Goal: Transaction & Acquisition: Purchase product/service

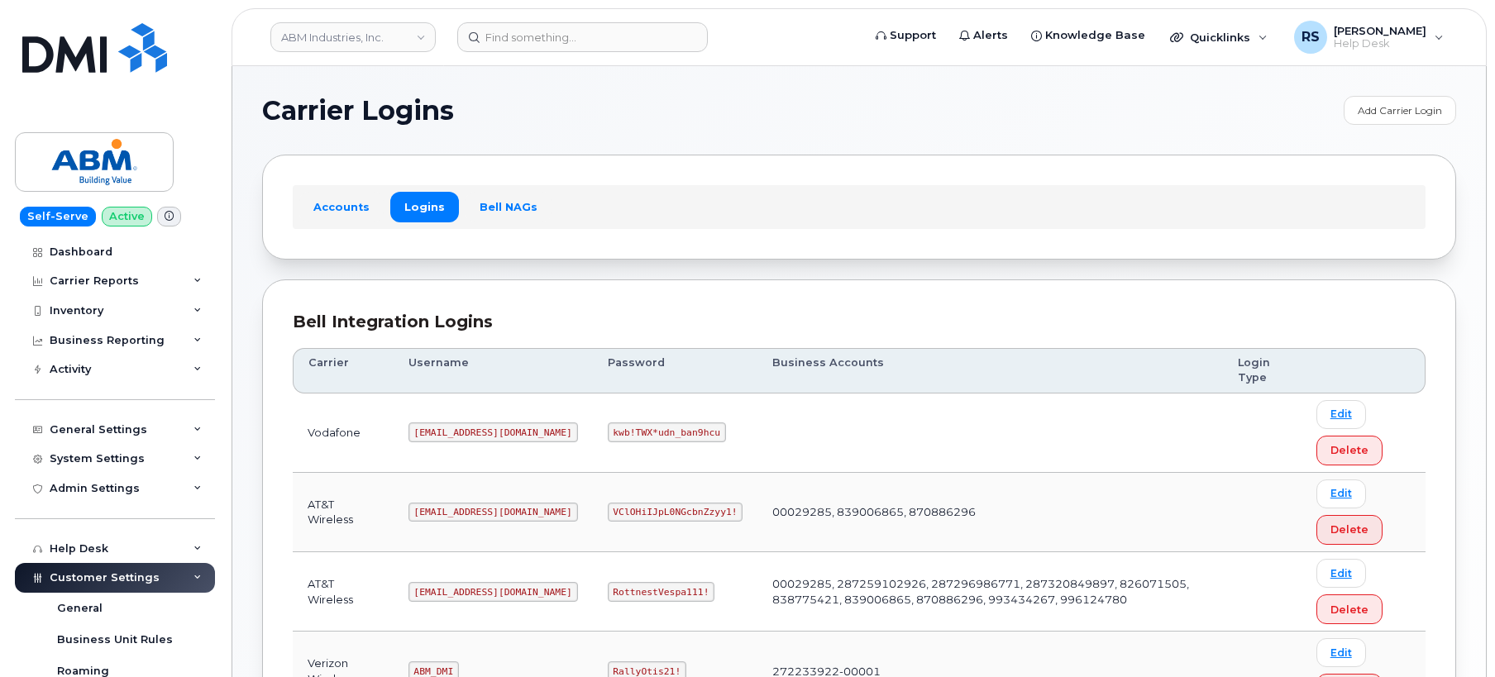
click at [565, 113] on h1 "Carrier Logins" at bounding box center [798, 111] width 1073 height 26
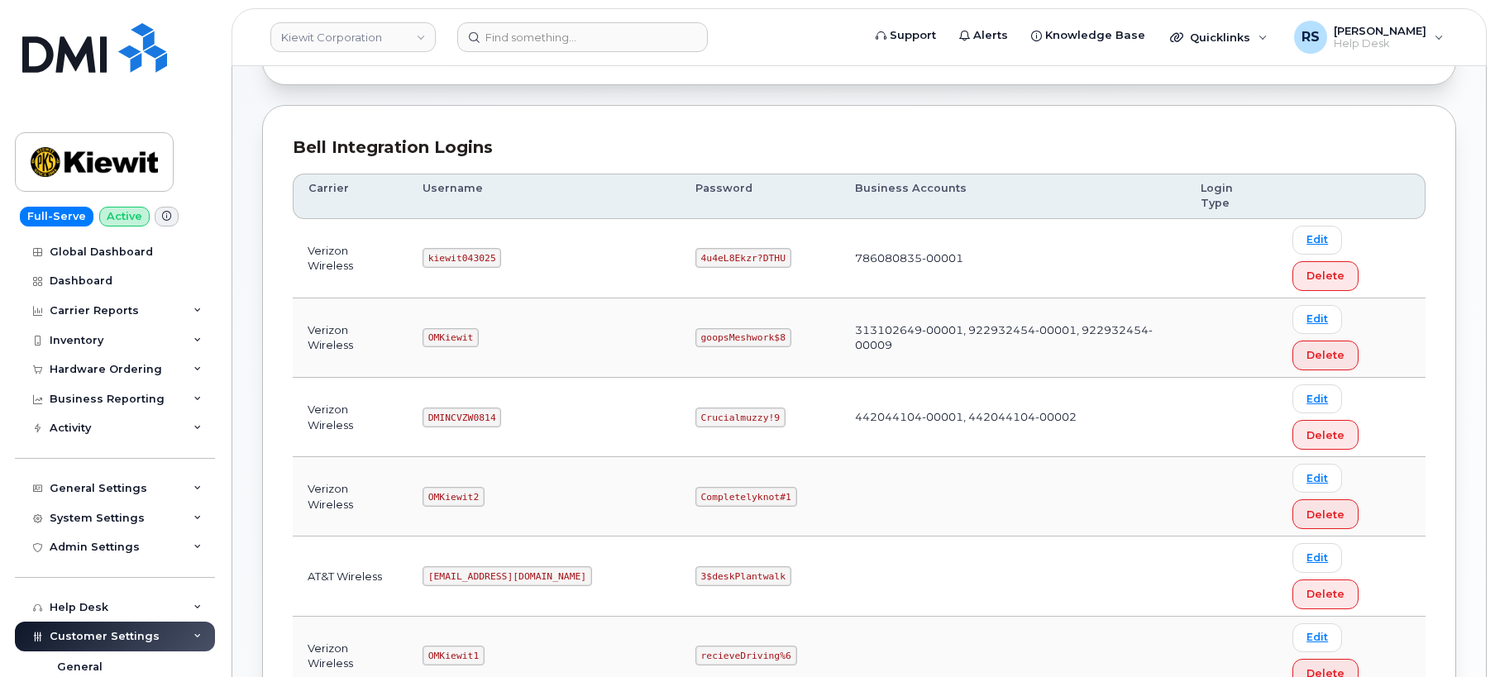
scroll to position [221, 0]
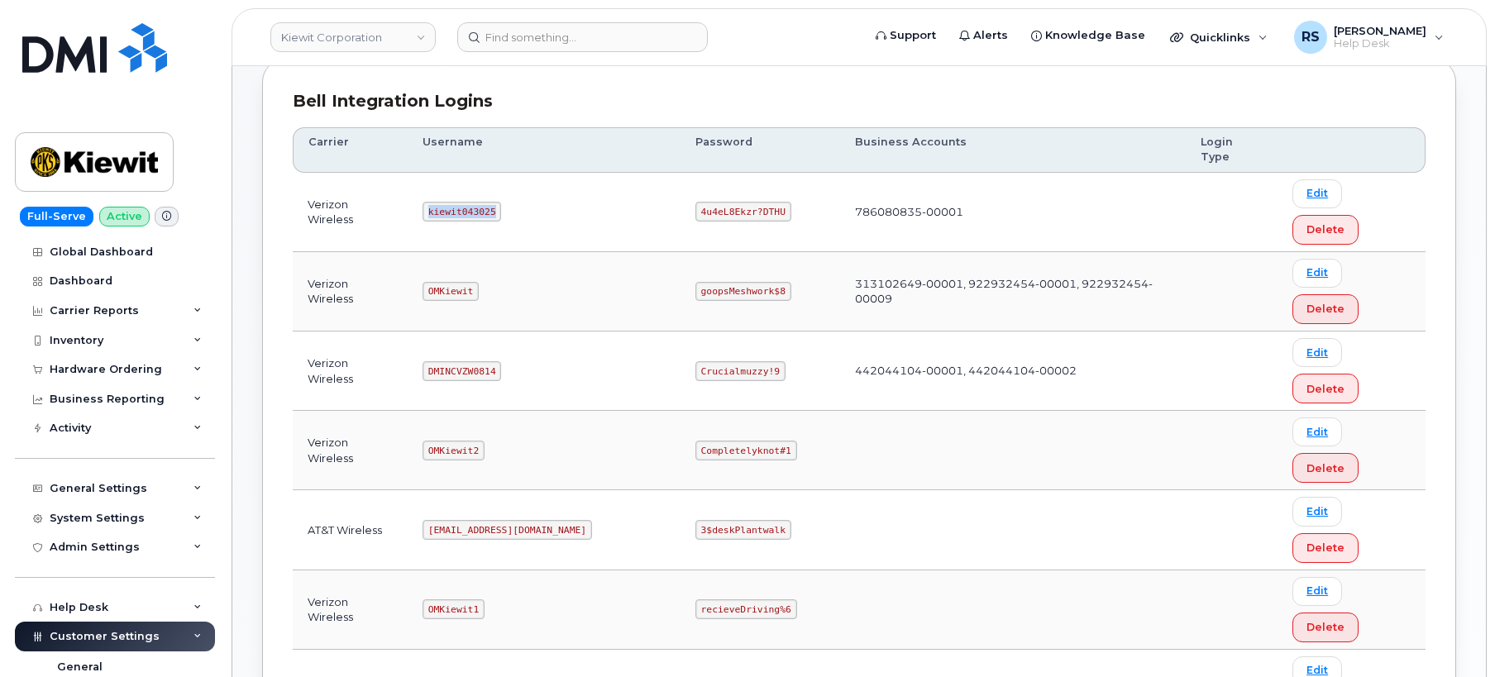
drag, startPoint x: 437, startPoint y: 179, endPoint x: 508, endPoint y: 179, distance: 70.3
click at [508, 179] on td "kiewit043025" at bounding box center [544, 212] width 273 height 79
copy code "kiewit043025"
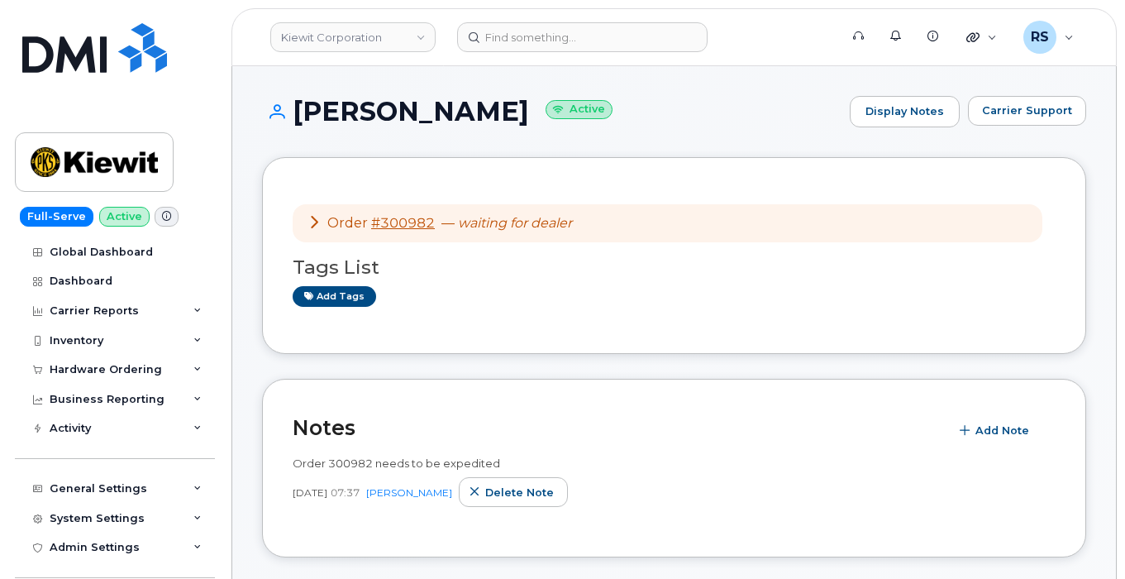
scroll to position [441, 0]
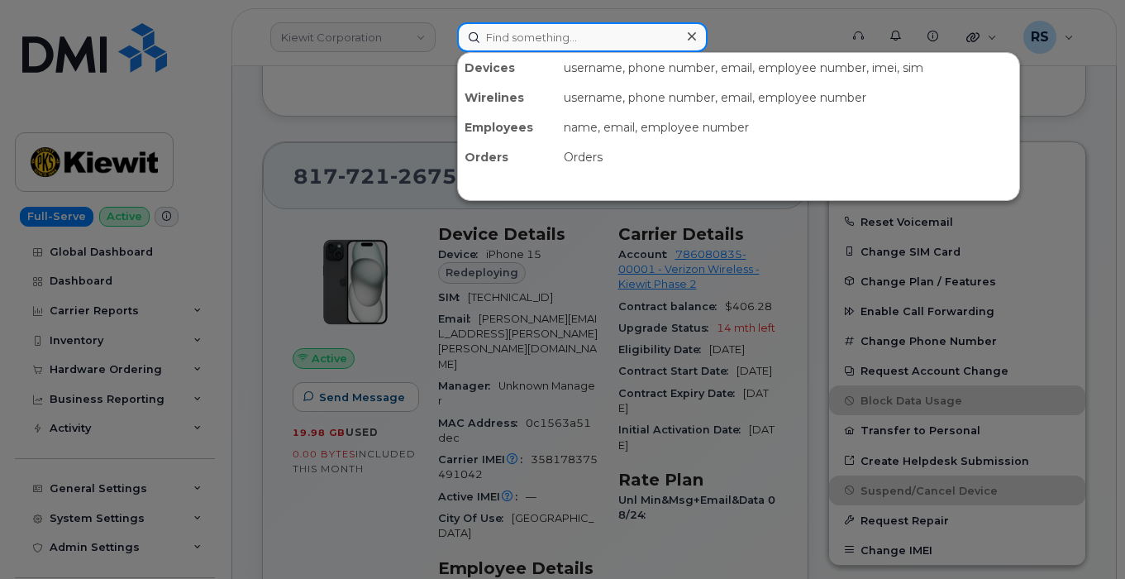
click at [504, 36] on input at bounding box center [582, 37] width 250 height 30
paste input "7738824890"
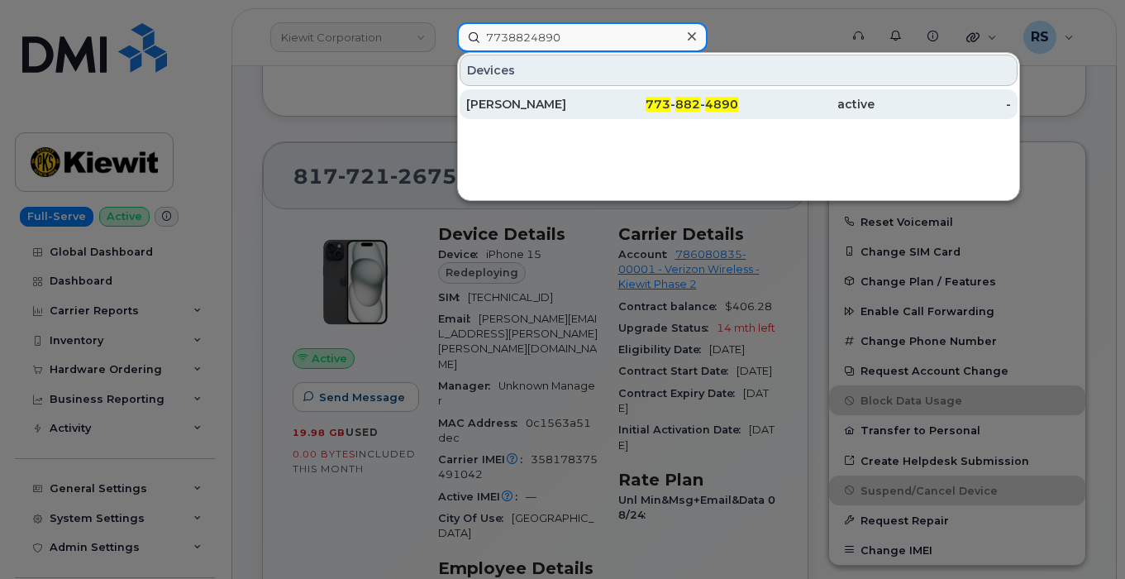
type input "7738824890"
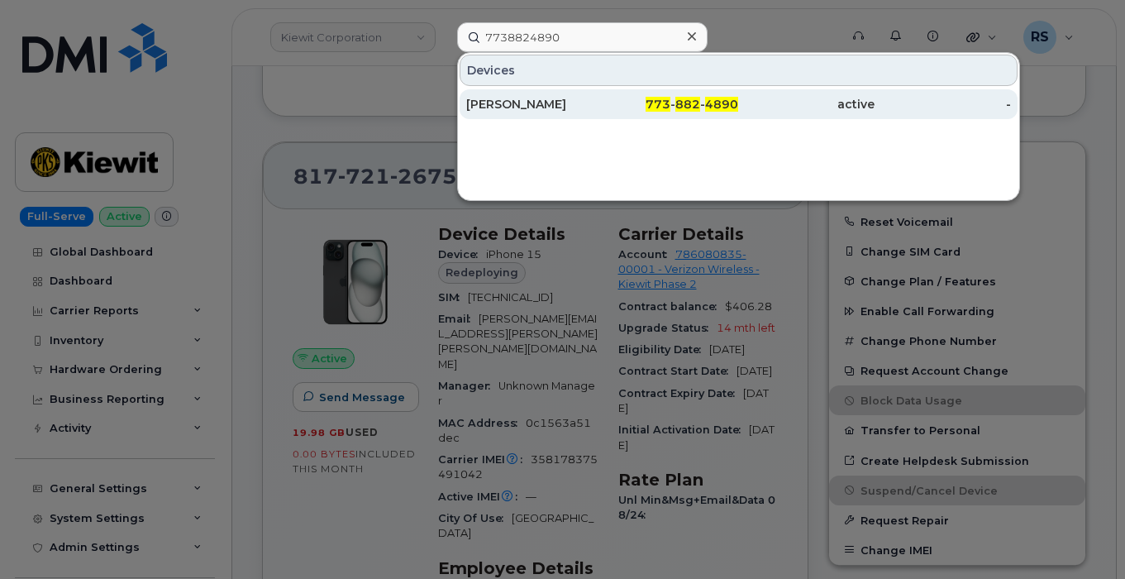
click at [569, 96] on div "JOSE TORRES-CERVANTE" at bounding box center [534, 104] width 136 height 30
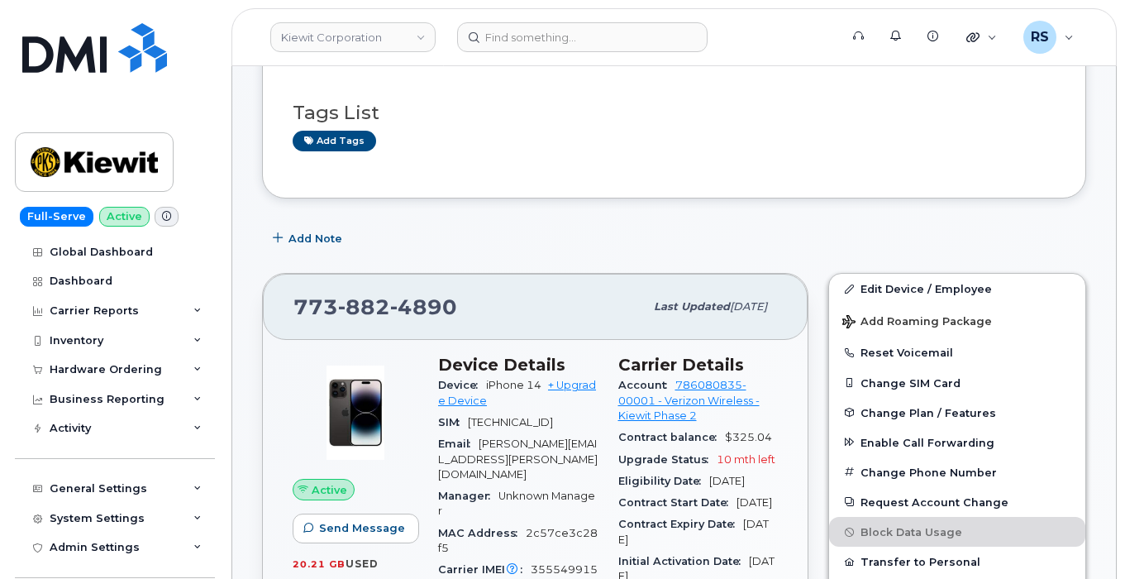
scroll to position [221, 0]
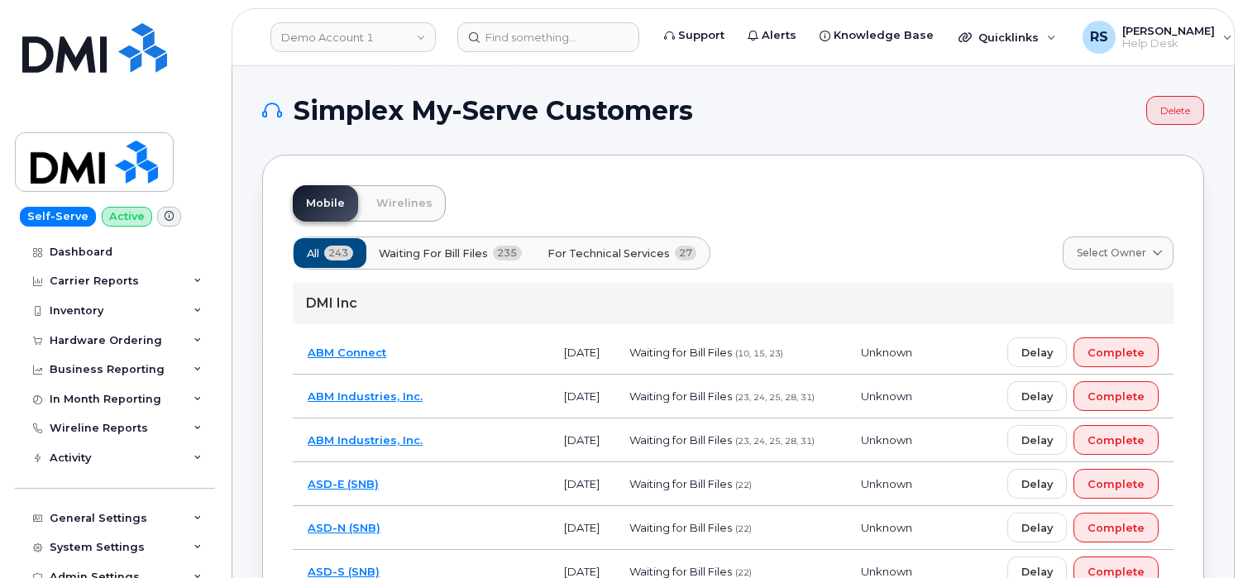
click at [12, 565] on div "Self-Serve Active Dashboard Carrier Reports Monthly Billing Data Daily Data Poo…" at bounding box center [112, 289] width 224 height 578
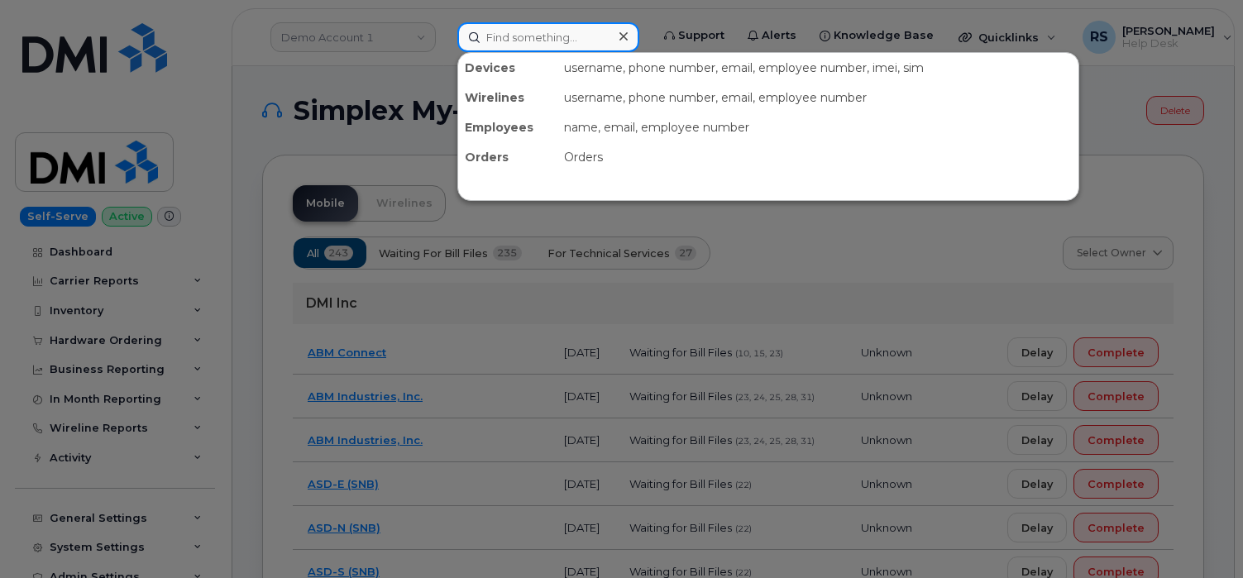
click at [500, 35] on input at bounding box center [548, 37] width 182 height 30
paste input "281-381-4134"
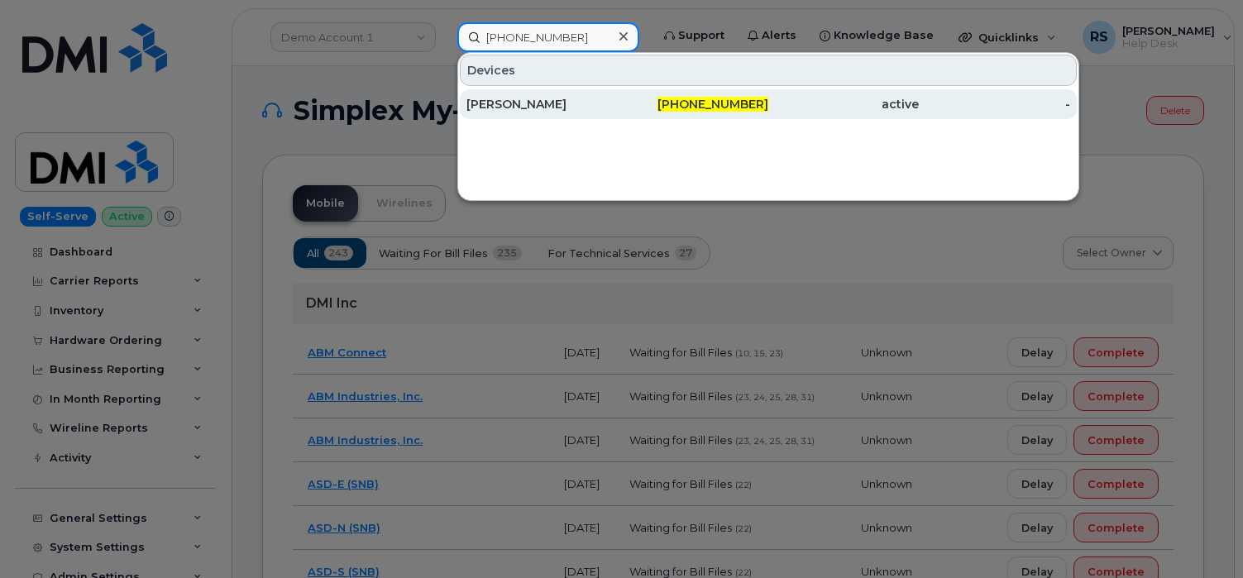
type input "281-381-4134"
click at [508, 107] on div "SARA BOURDIER" at bounding box center [541, 104] width 150 height 17
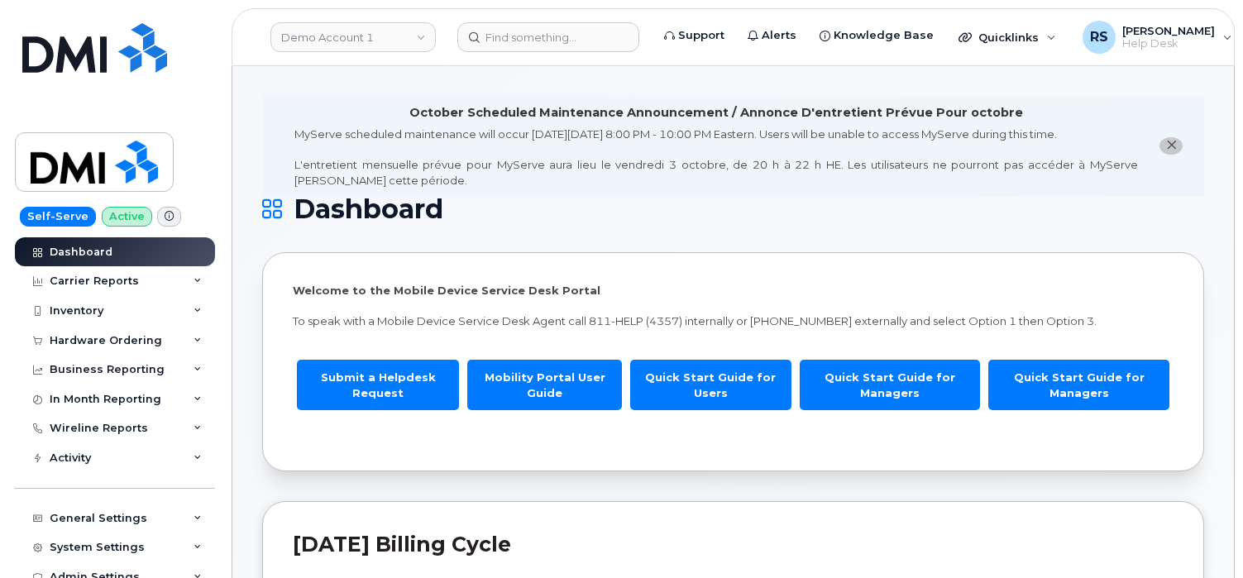
click at [7, 557] on div "Self-Serve Active Dashboard Carrier Reports Monthly Billing Data Daily Data Poo…" at bounding box center [112, 289] width 224 height 578
click at [317, 40] on link "Demo Account 1" at bounding box center [352, 37] width 165 height 30
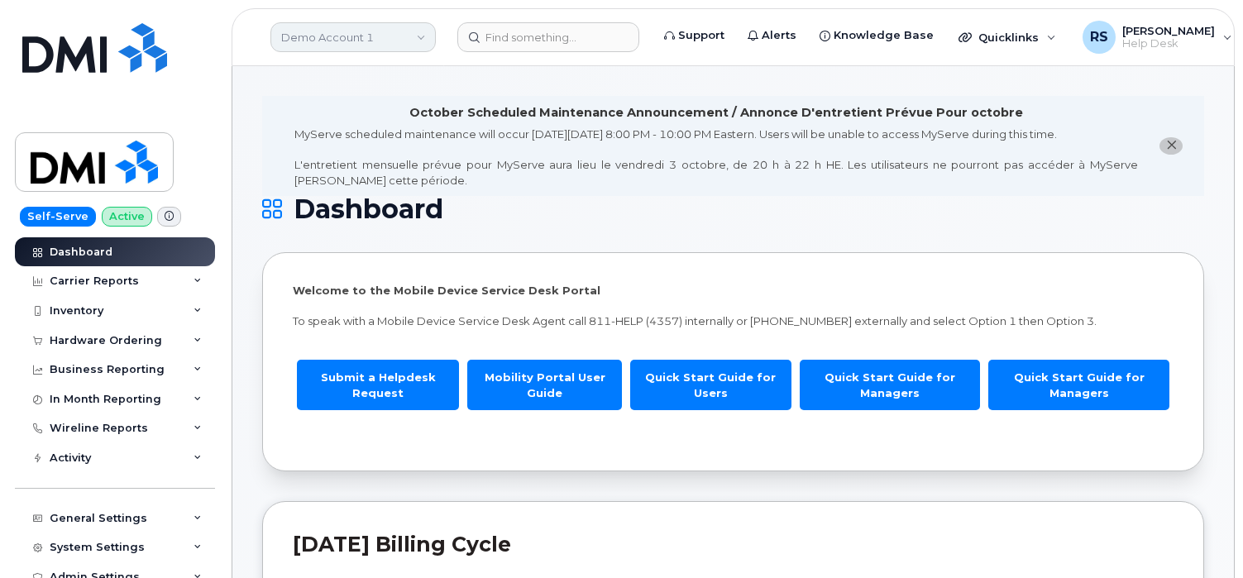
click at [329, 35] on link "Demo Account 1" at bounding box center [352, 37] width 165 height 30
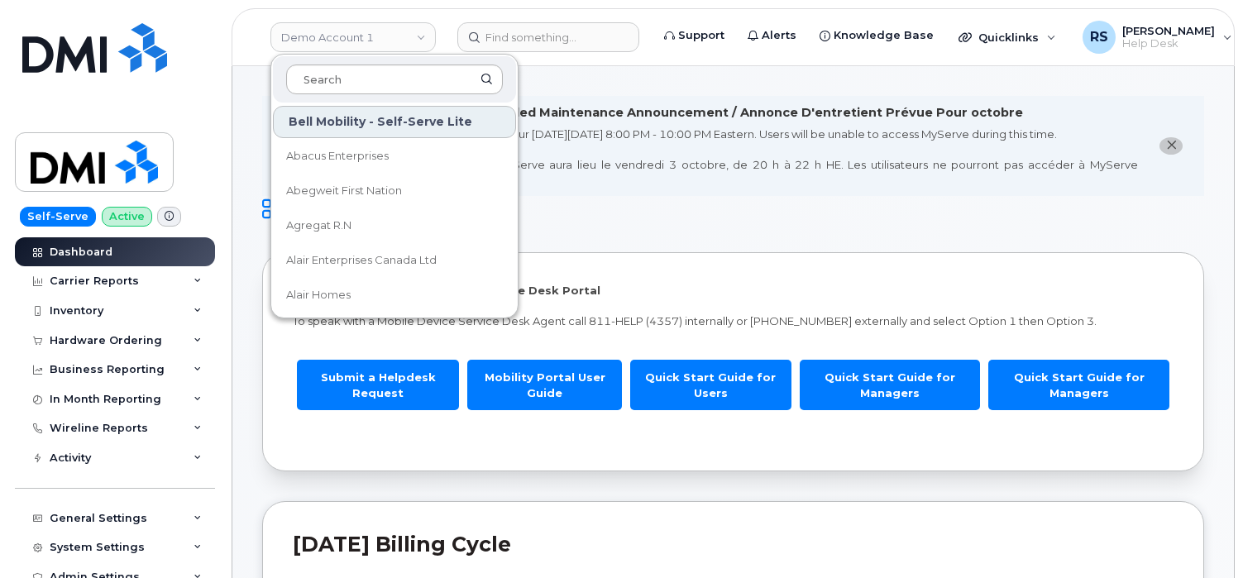
click at [329, 80] on input at bounding box center [394, 79] width 217 height 30
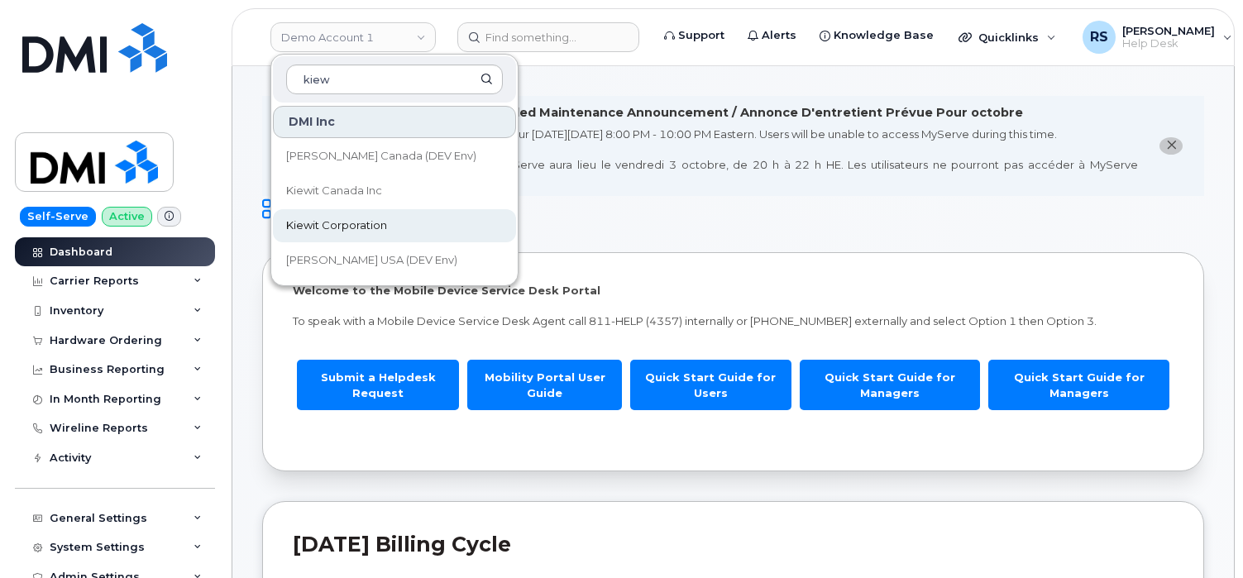
type input "kiew"
click at [338, 222] on span "Kiewit Corporation" at bounding box center [336, 225] width 101 height 17
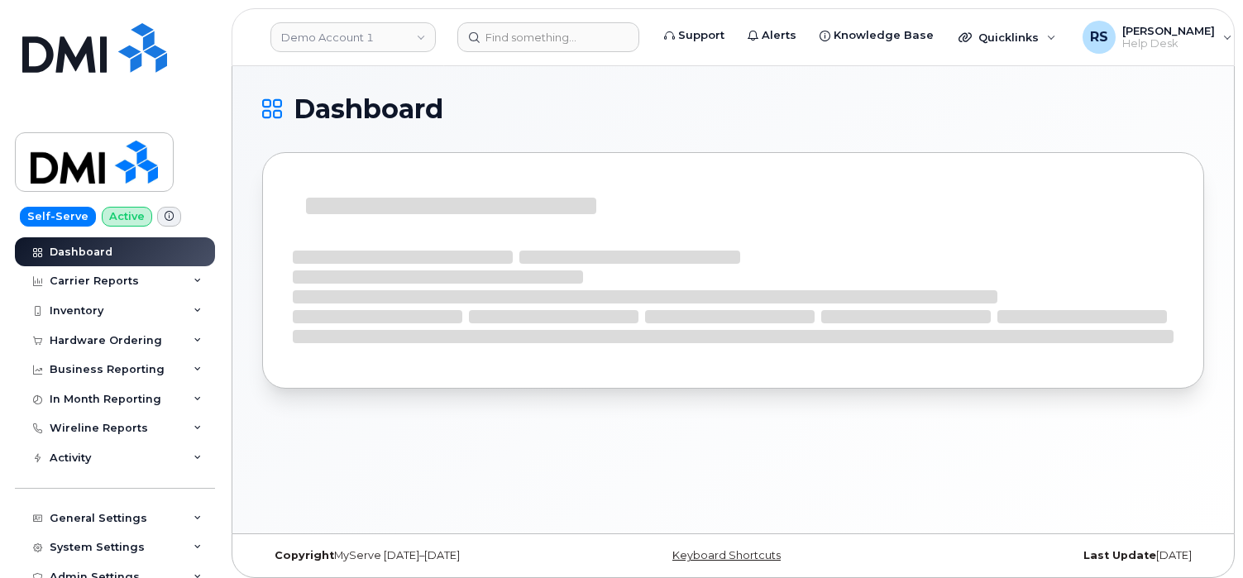
click at [502, 87] on div "Dashboard" at bounding box center [732, 299] width 1001 height 467
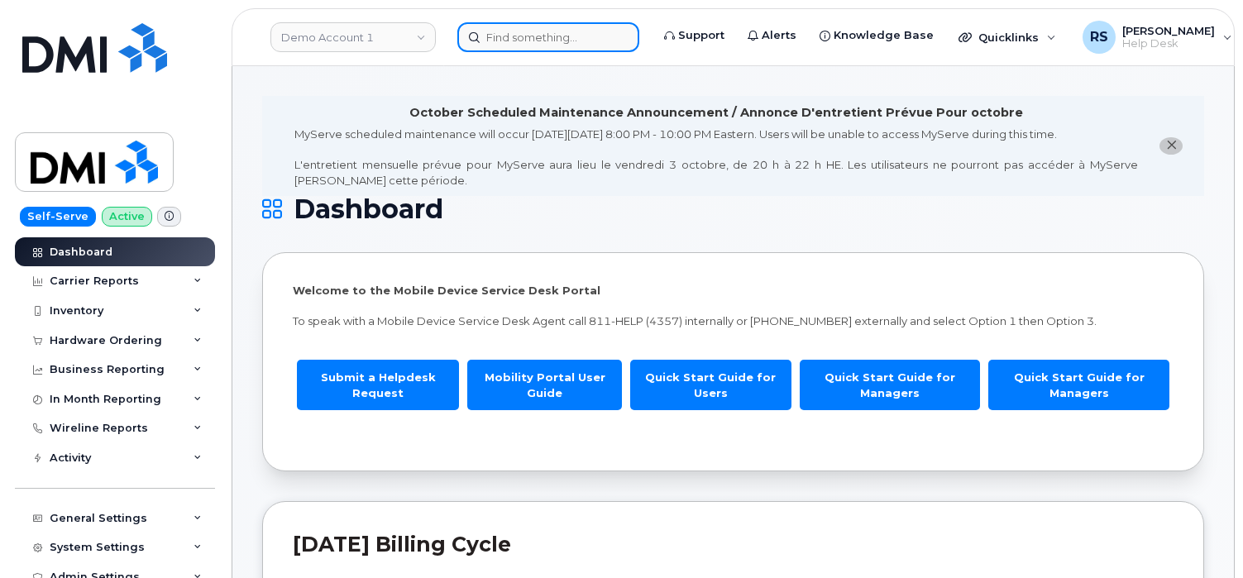
click at [494, 40] on input at bounding box center [548, 37] width 182 height 30
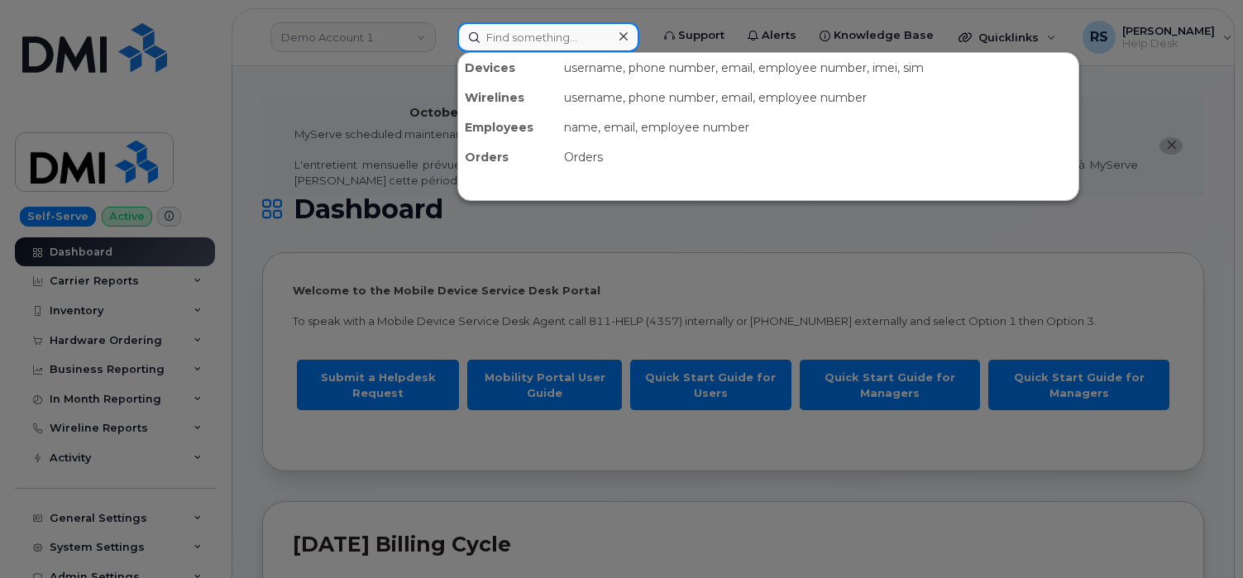
paste input "[PHONE_NUMBER]"
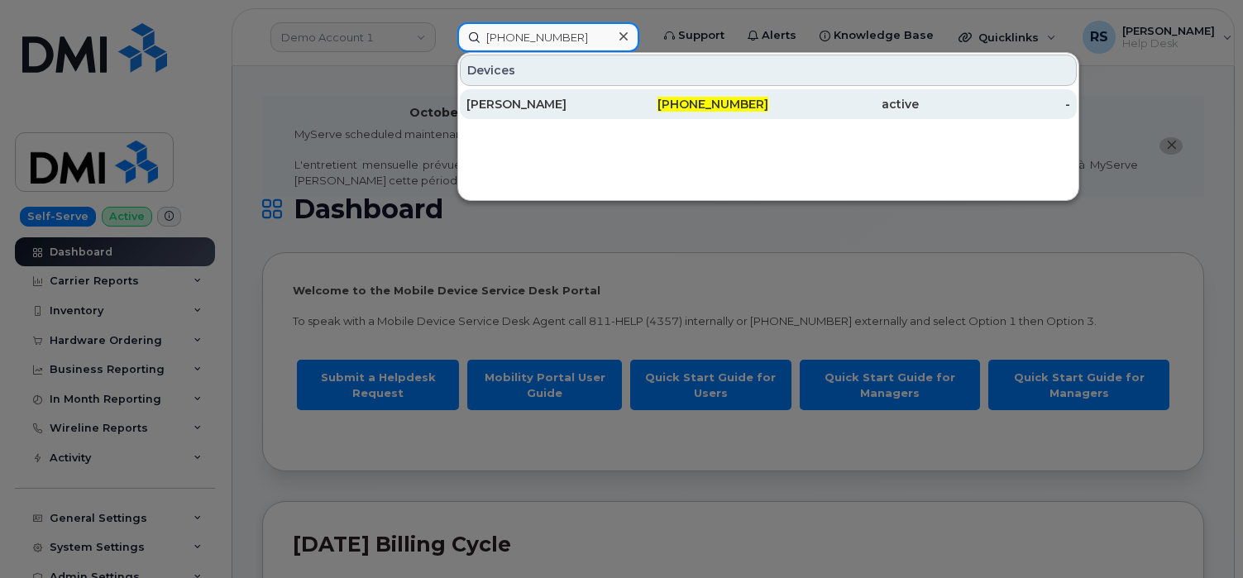
type input "[PHONE_NUMBER]"
click at [515, 105] on div "[PERSON_NAME]" at bounding box center [541, 104] width 150 height 17
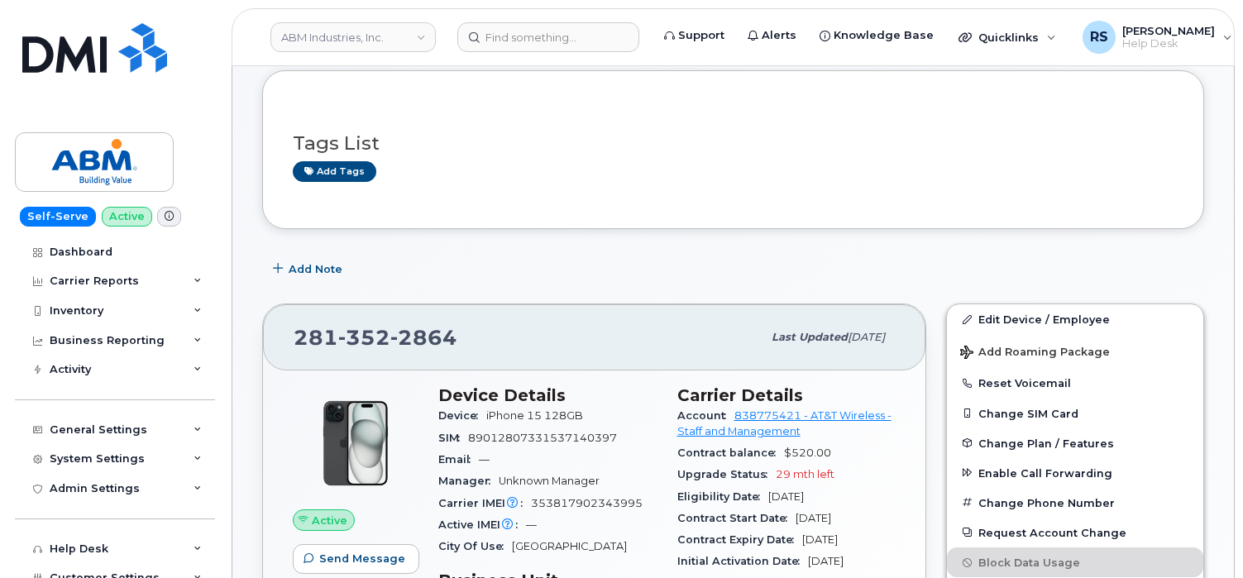
scroll to position [221, 0]
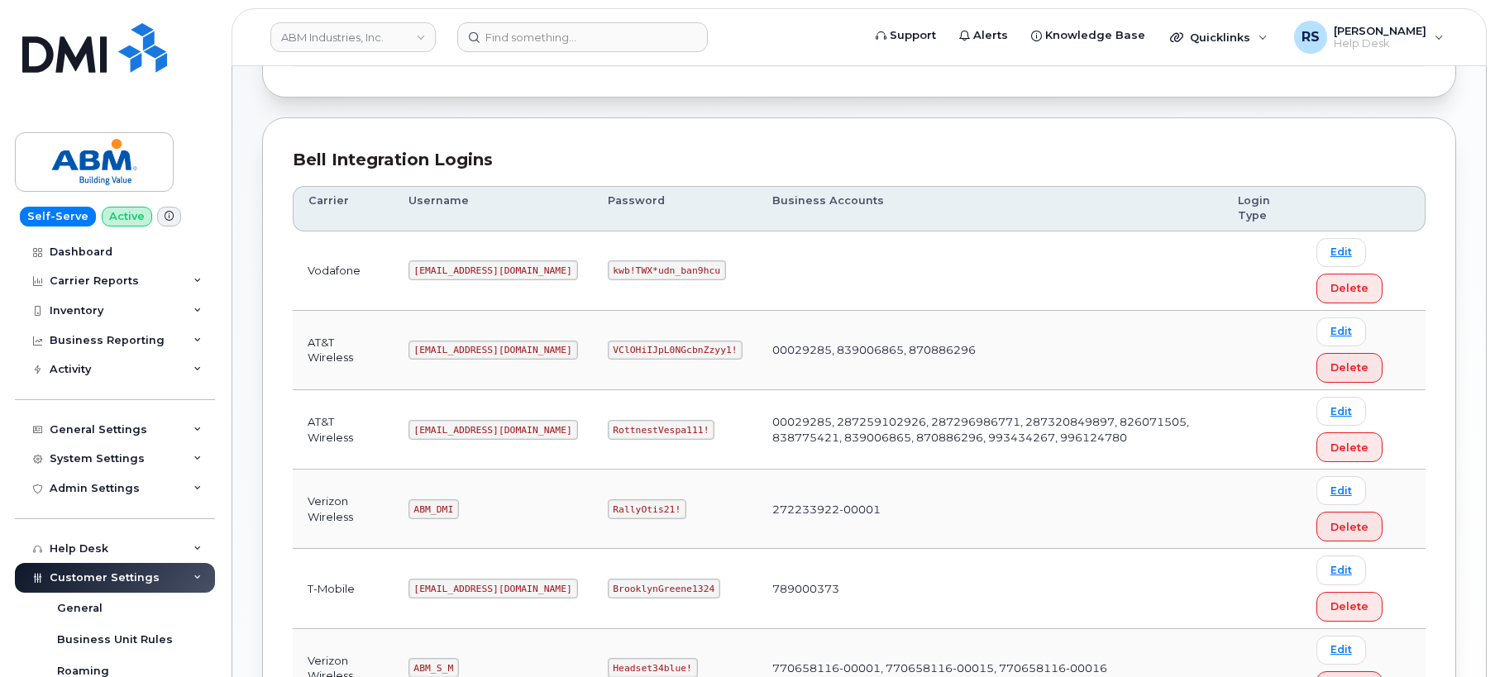
scroll to position [165, 0]
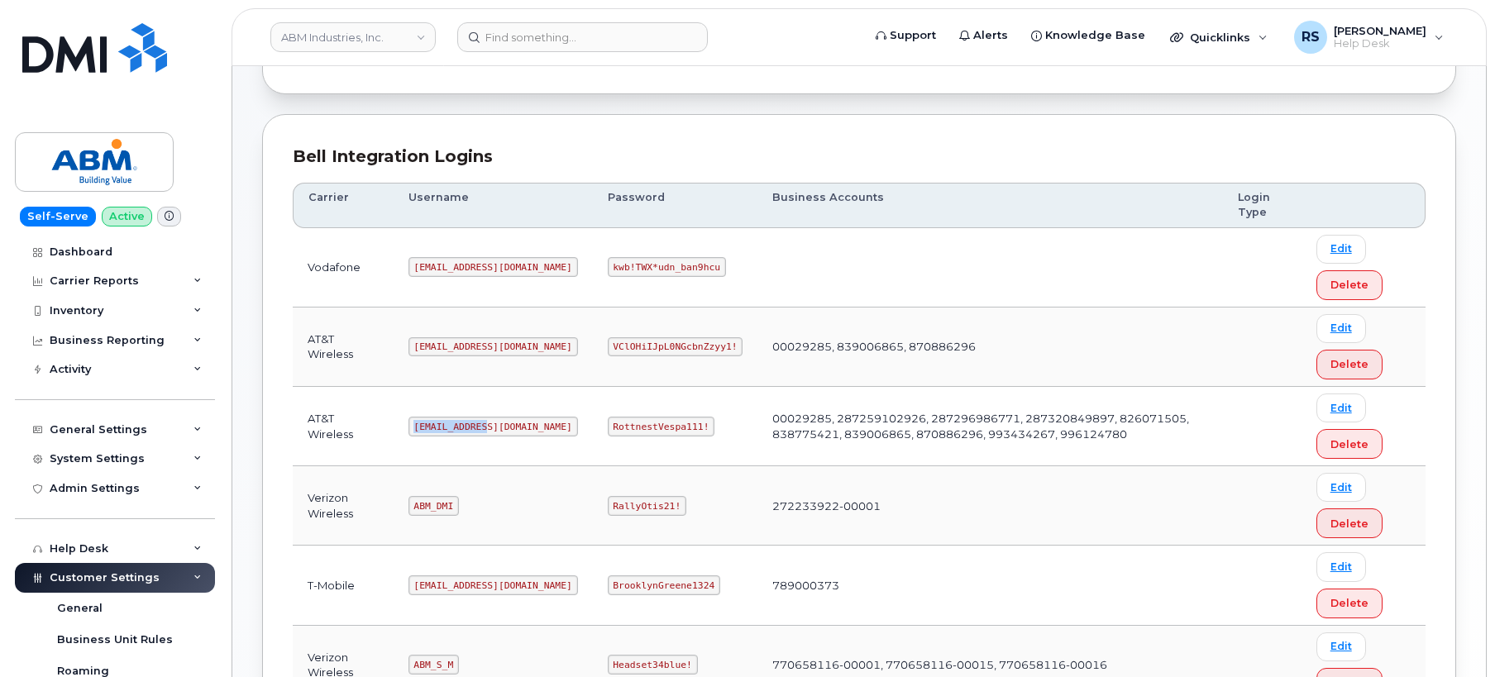
drag, startPoint x: 414, startPoint y: 427, endPoint x: 487, endPoint y: 427, distance: 72.8
click at [487, 427] on code "[EMAIL_ADDRESS][DOMAIN_NAME]" at bounding box center [492, 427] width 169 height 20
copy code "[EMAIL_ADDRESS][DOMAIN_NAME]"
drag, startPoint x: 557, startPoint y: 427, endPoint x: 646, endPoint y: 432, distance: 89.4
click at [646, 432] on code "RottnestVespa111!" at bounding box center [661, 427] width 107 height 20
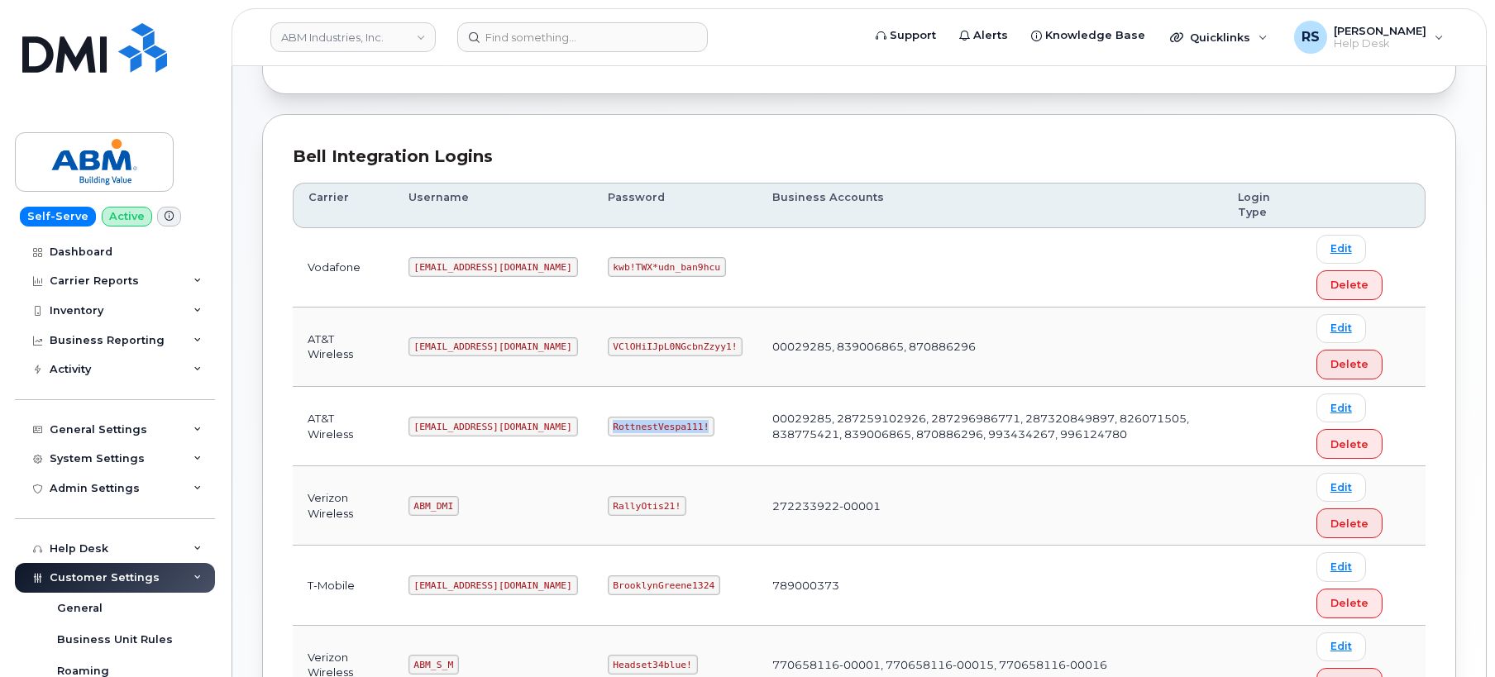
copy code "RottnestVespa111!"
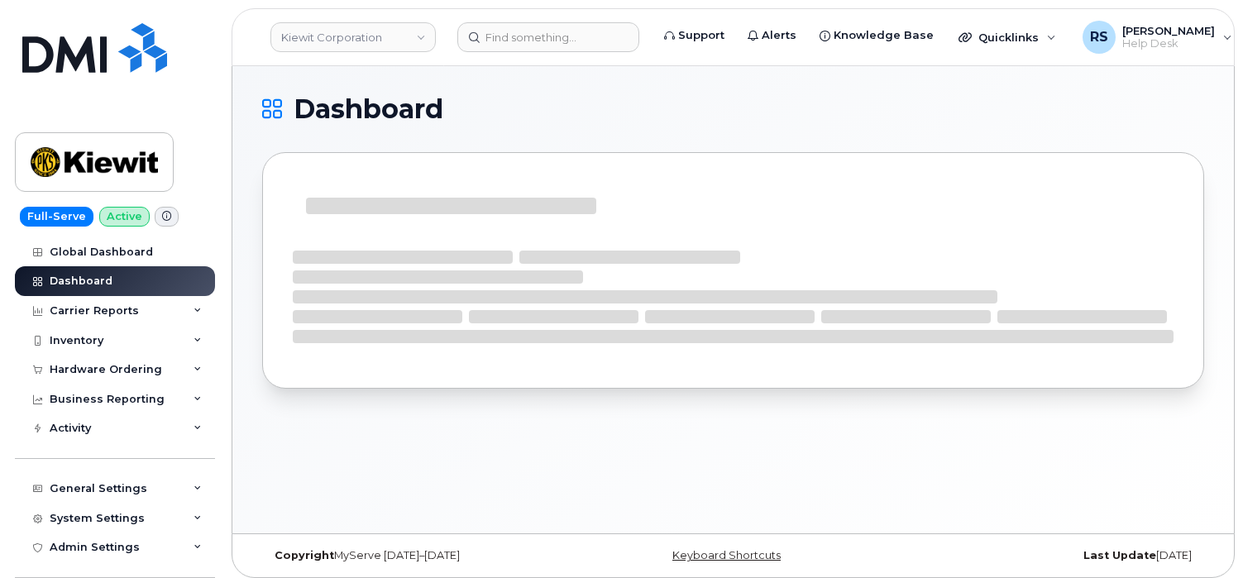
click at [522, 89] on div "Dashboard" at bounding box center [732, 299] width 1001 height 467
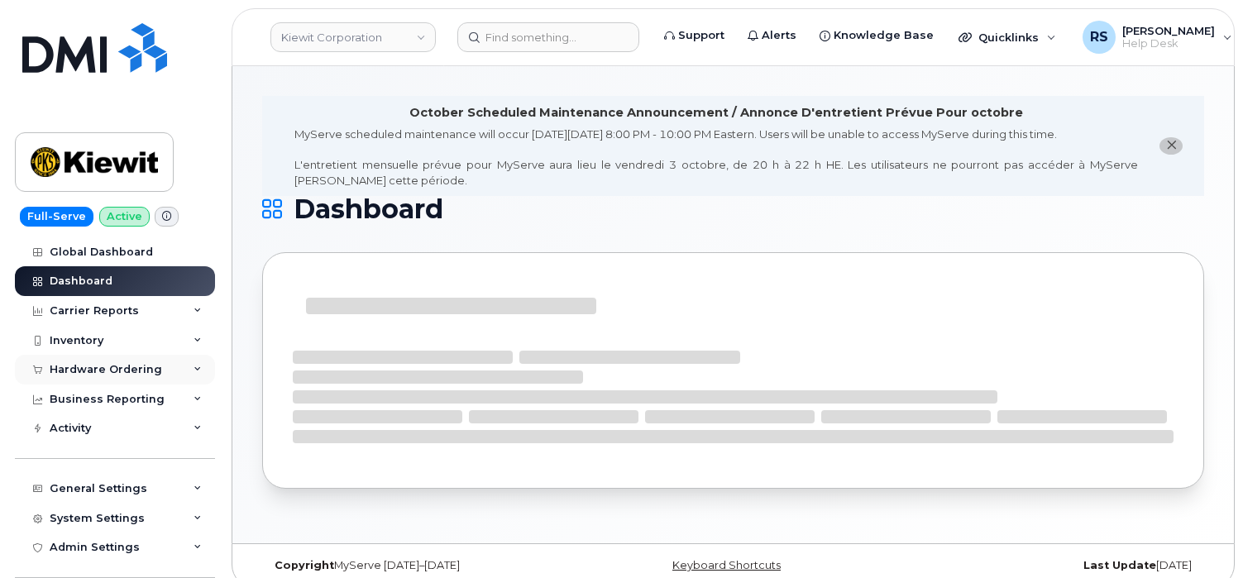
click at [119, 371] on div "Hardware Ordering" at bounding box center [106, 369] width 112 height 13
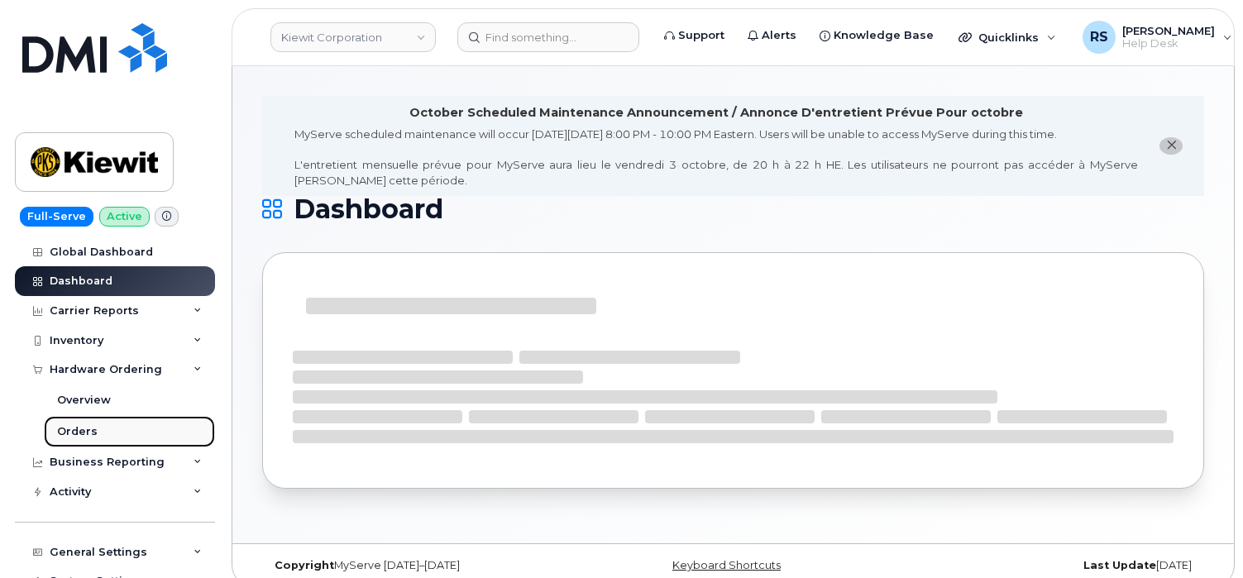
click at [82, 427] on div "Orders" at bounding box center [77, 431] width 41 height 15
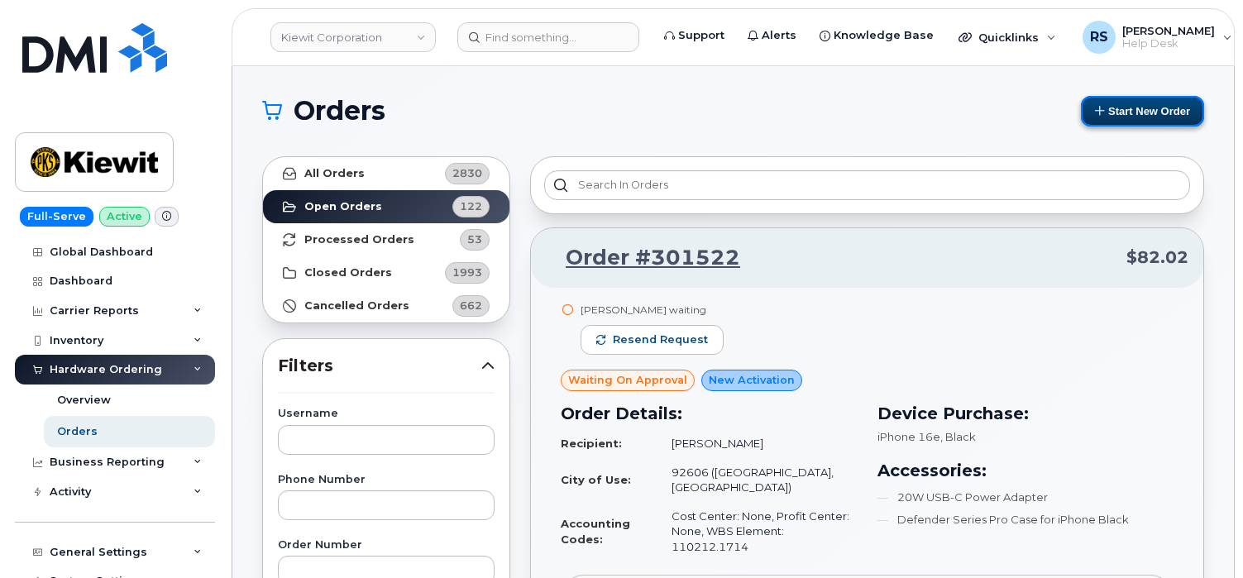
click at [1114, 102] on button "Start New Order" at bounding box center [1142, 111] width 123 height 31
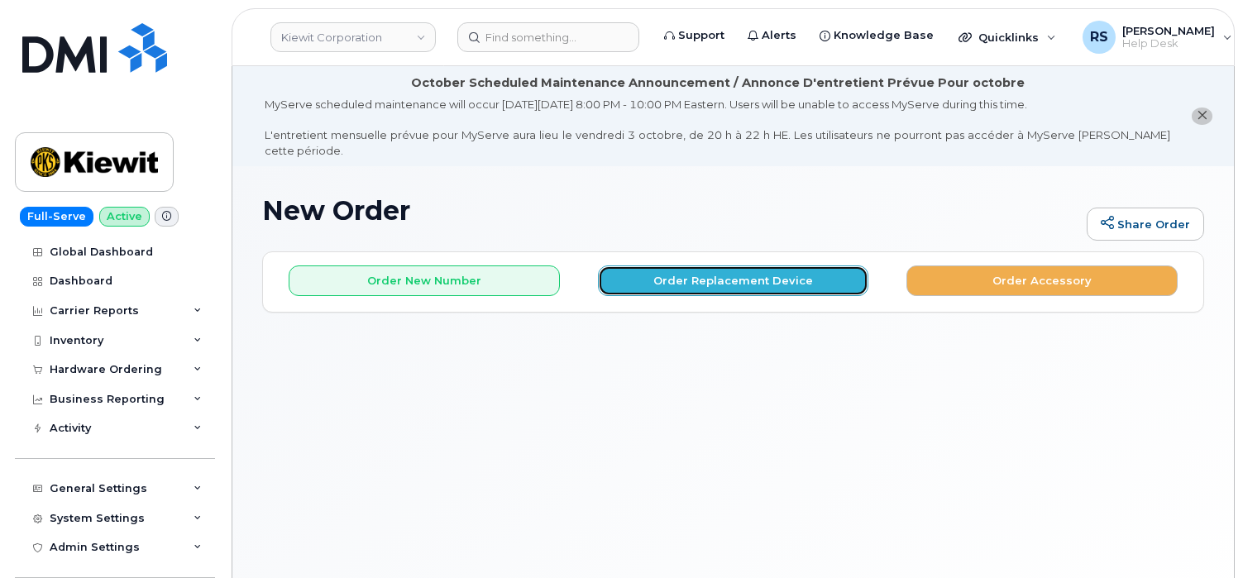
click at [668, 265] on button "Order Replacement Device" at bounding box center [733, 280] width 271 height 31
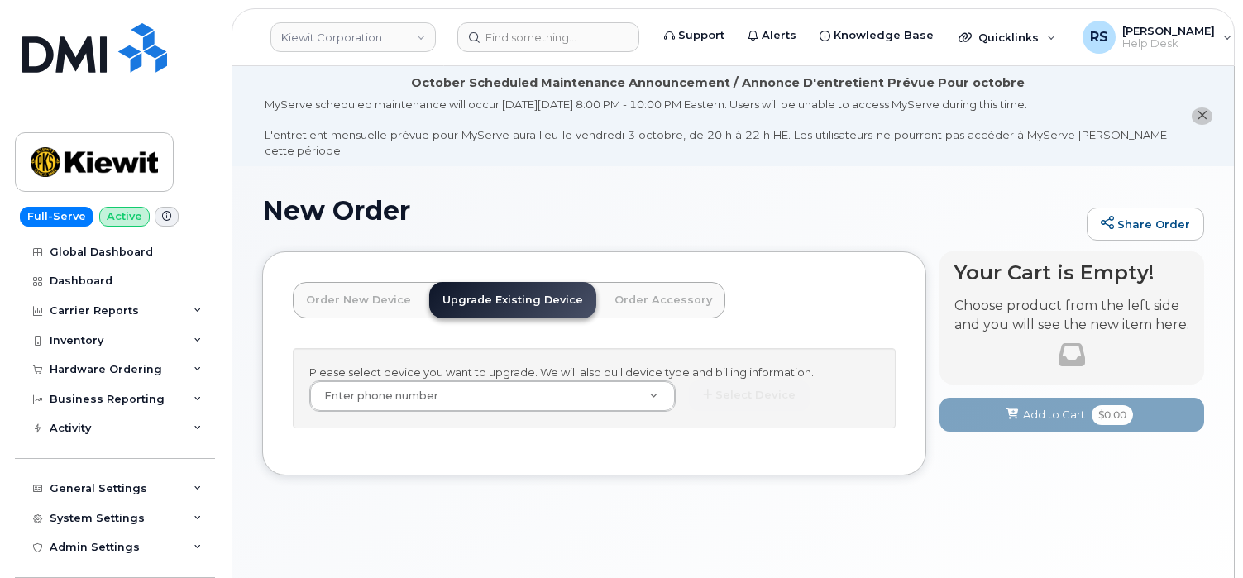
click at [341, 282] on link "Order New Device" at bounding box center [358, 300] width 131 height 36
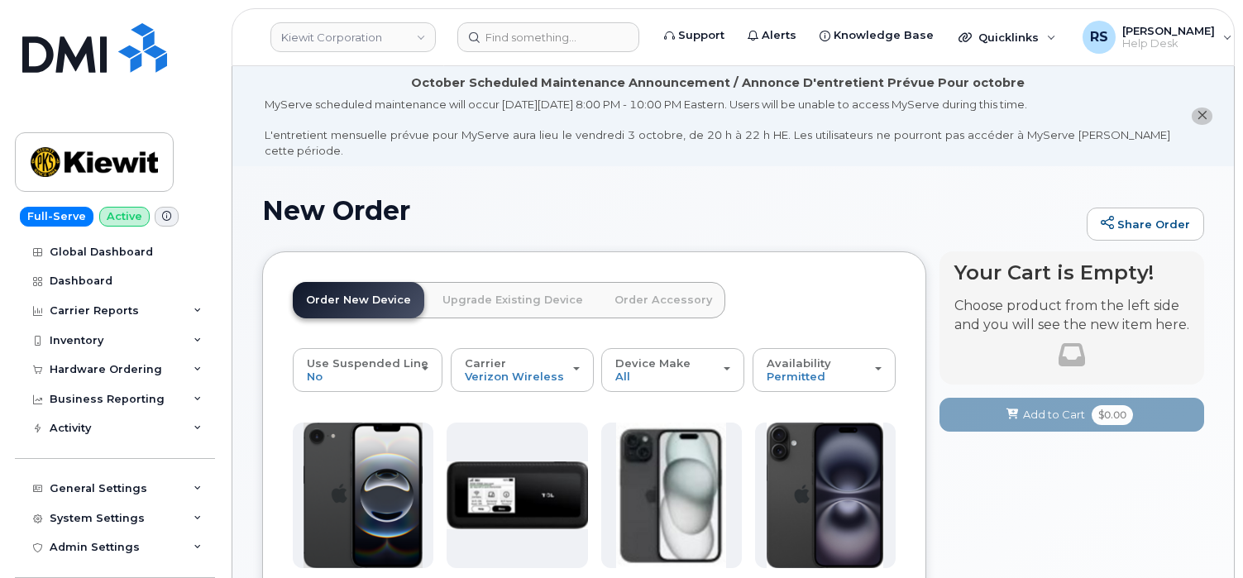
click at [483, 196] on h1 "New Order" at bounding box center [670, 210] width 816 height 29
click at [470, 196] on h1 "New Order" at bounding box center [670, 210] width 816 height 29
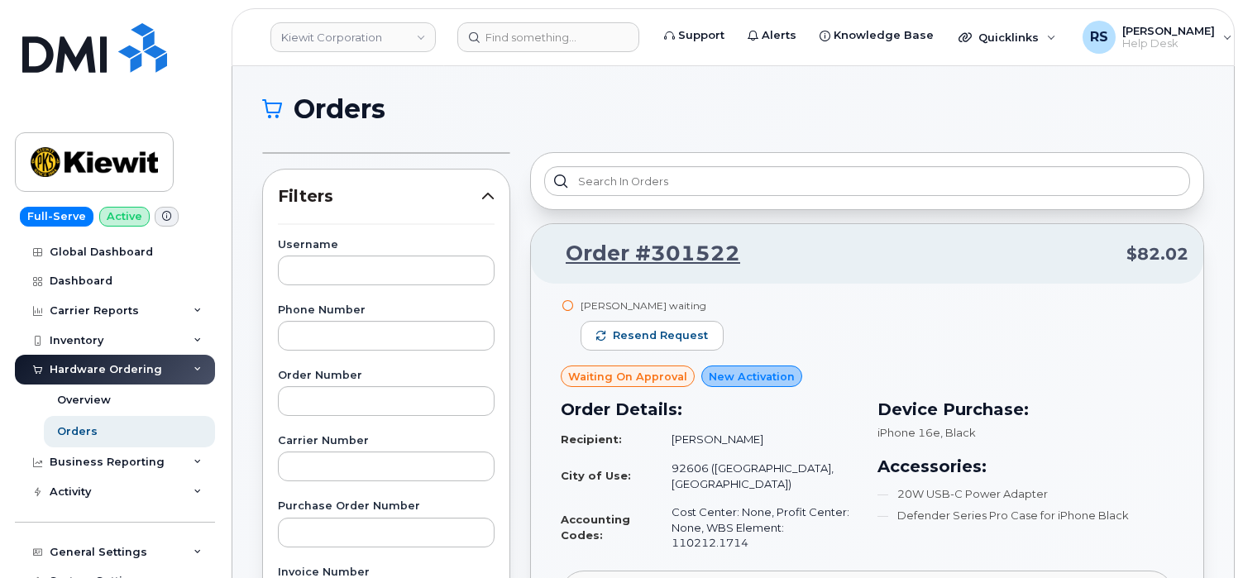
click at [97, 370] on div "Hardware Ordering" at bounding box center [106, 369] width 112 height 13
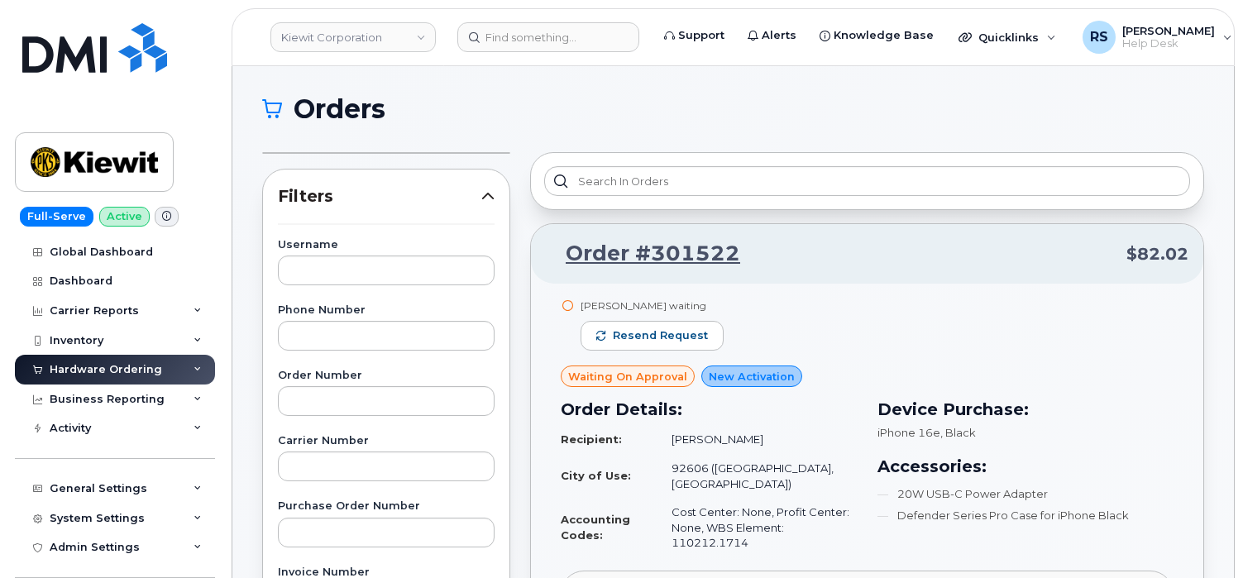
click at [111, 360] on div "Hardware Ordering" at bounding box center [115, 370] width 200 height 30
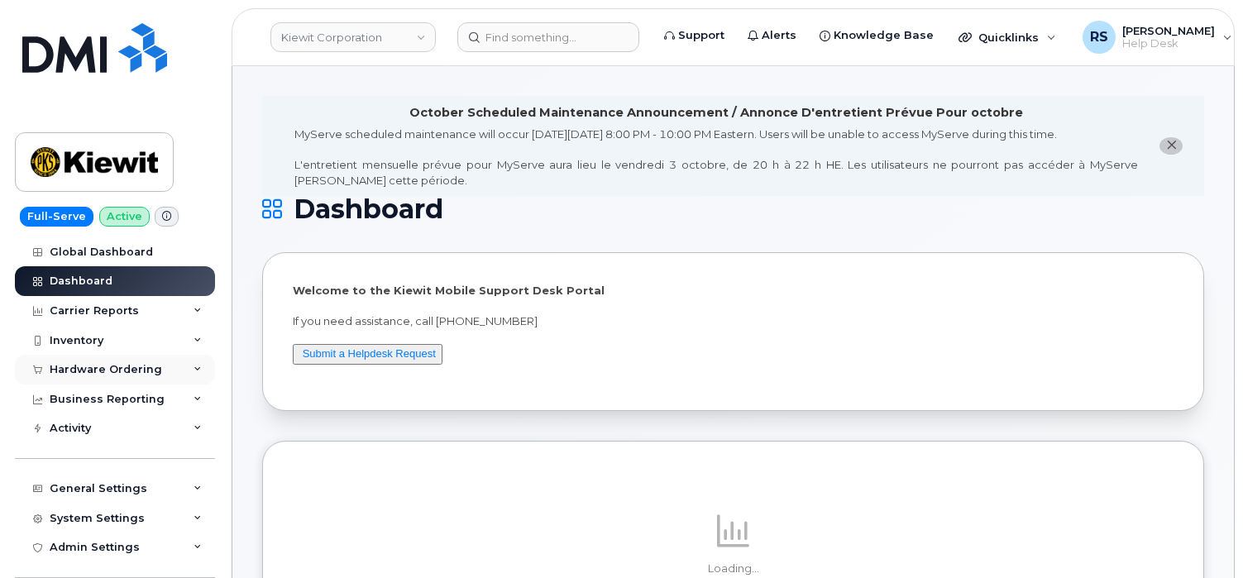
click at [125, 362] on div "Hardware Ordering" at bounding box center [115, 370] width 200 height 30
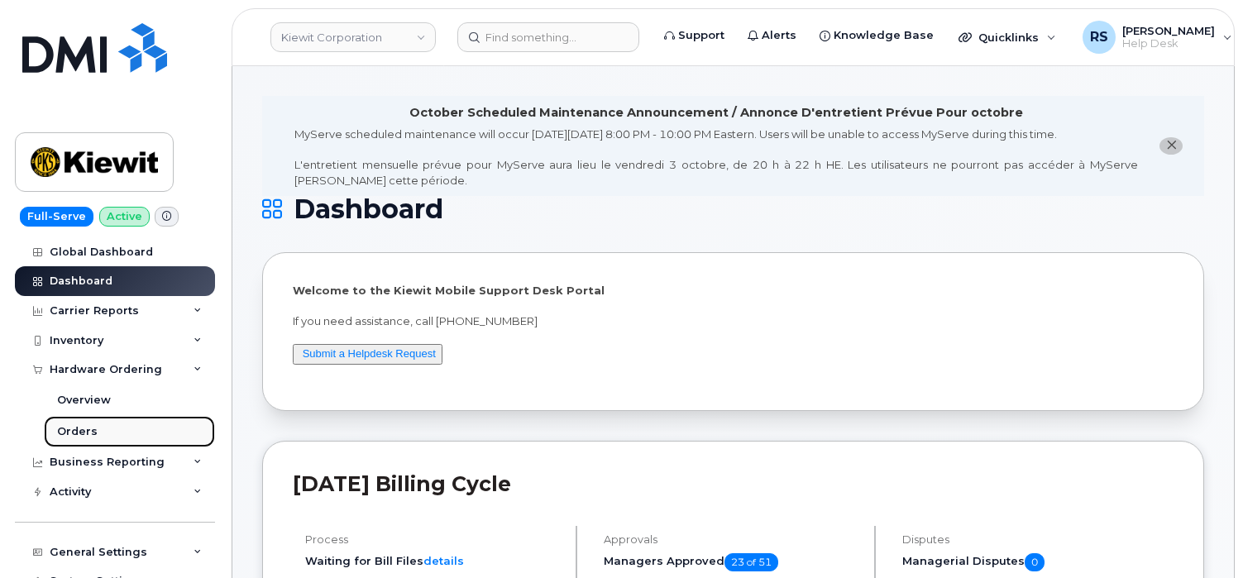
click at [82, 424] on div "Orders" at bounding box center [77, 431] width 41 height 15
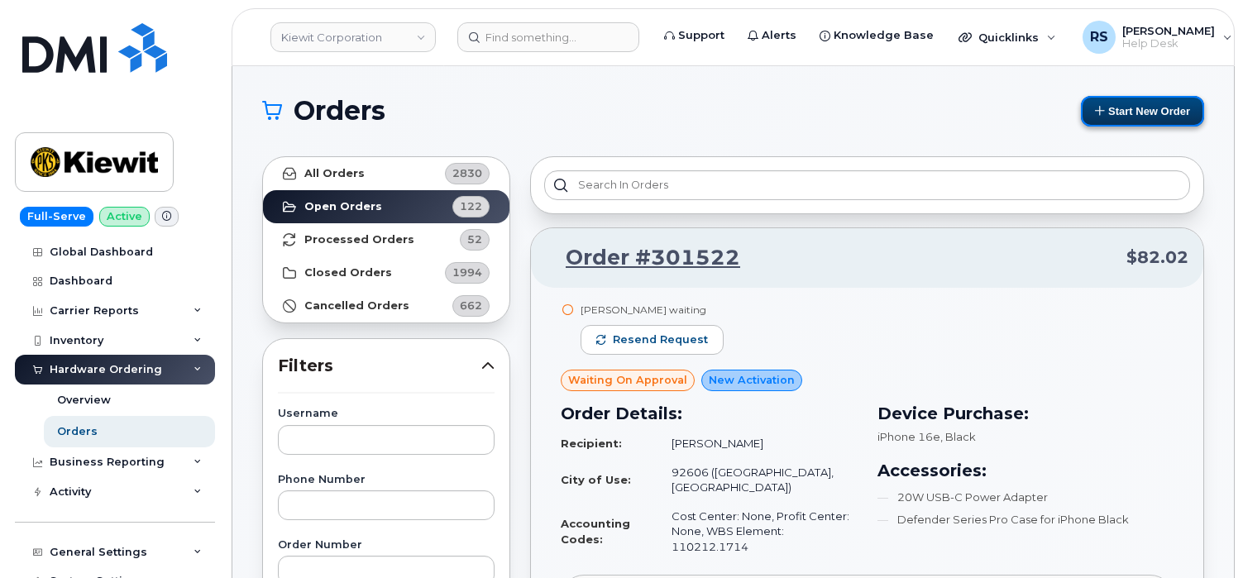
click at [1124, 112] on button "Start New Order" at bounding box center [1142, 111] width 123 height 31
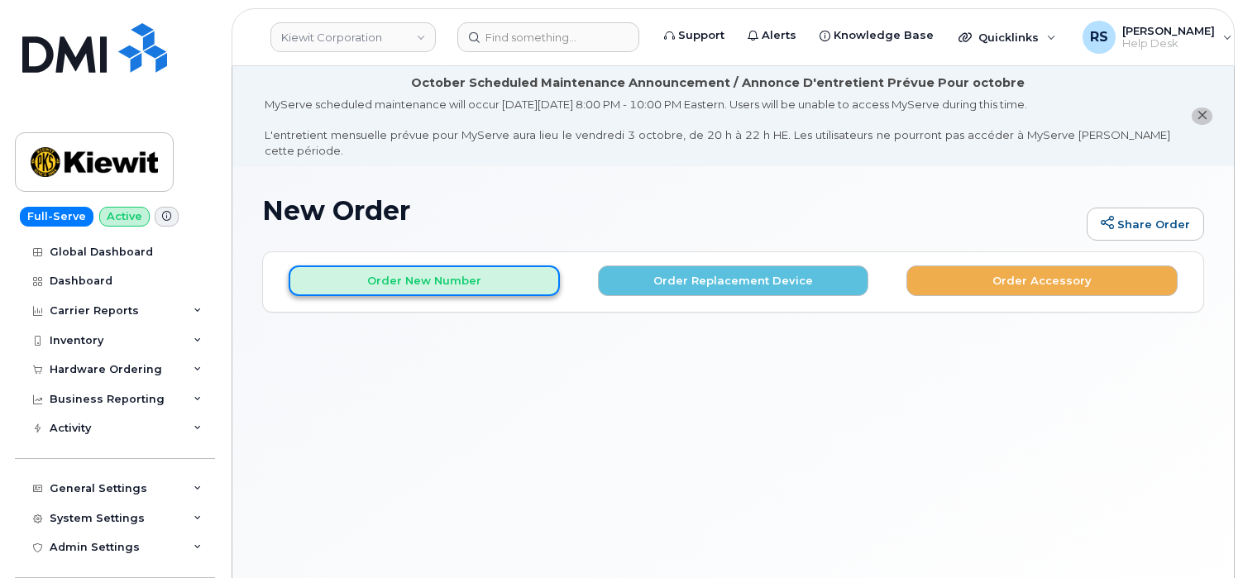
click at [428, 273] on button "Order New Number" at bounding box center [424, 280] width 271 height 31
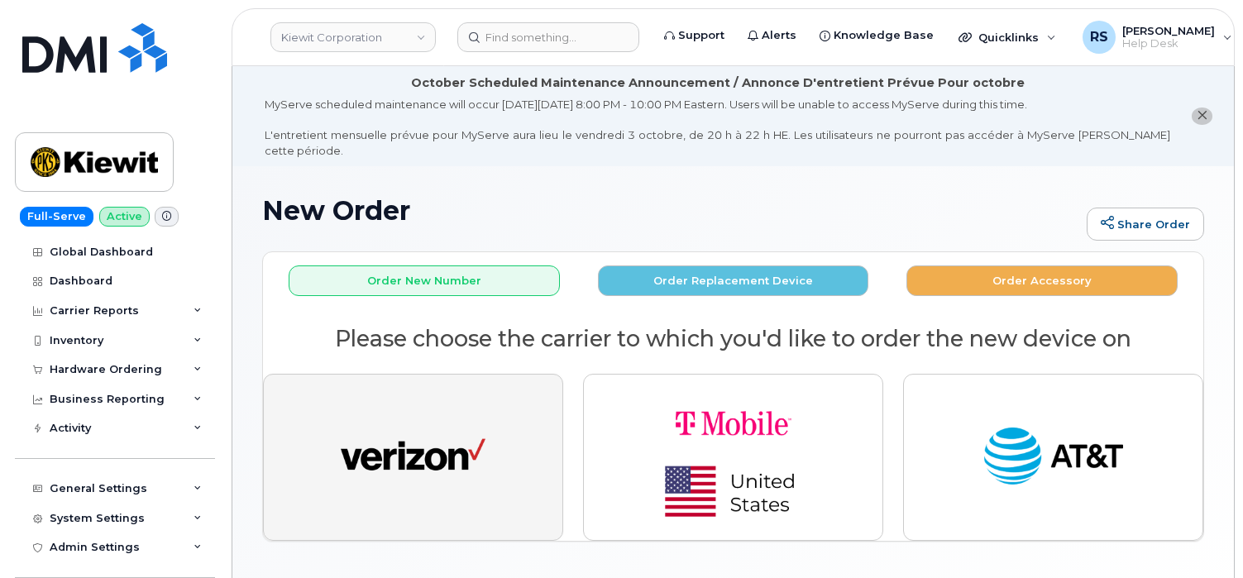
click at [418, 442] on img "button" at bounding box center [413, 457] width 145 height 74
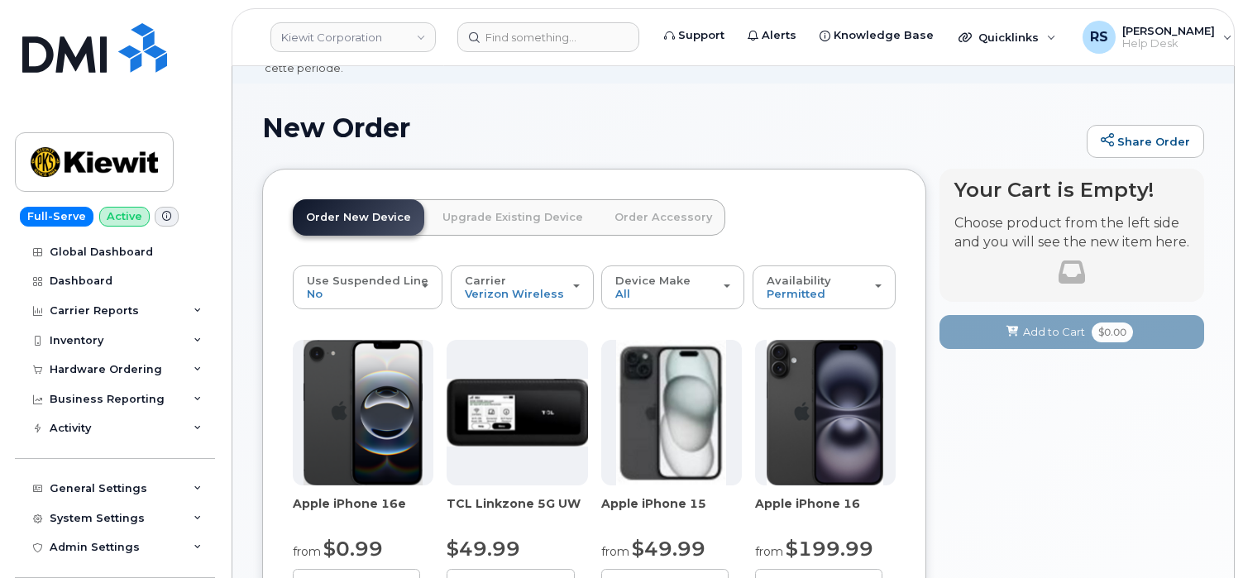
scroll to position [275, 0]
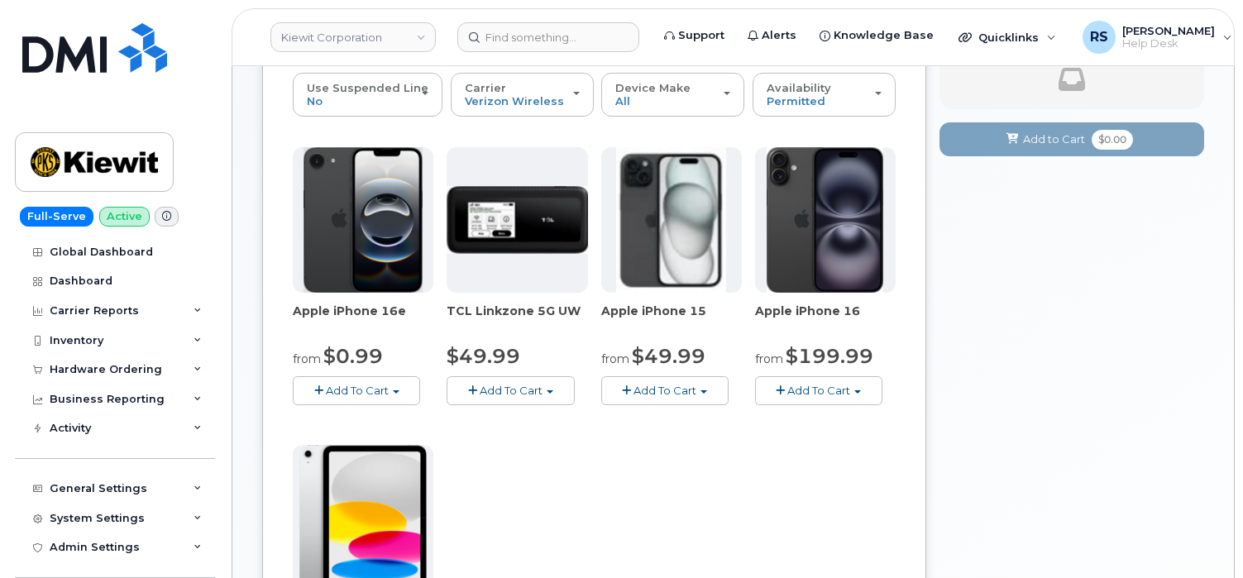
click at [670, 384] on span "Add To Cart" at bounding box center [664, 390] width 63 height 13
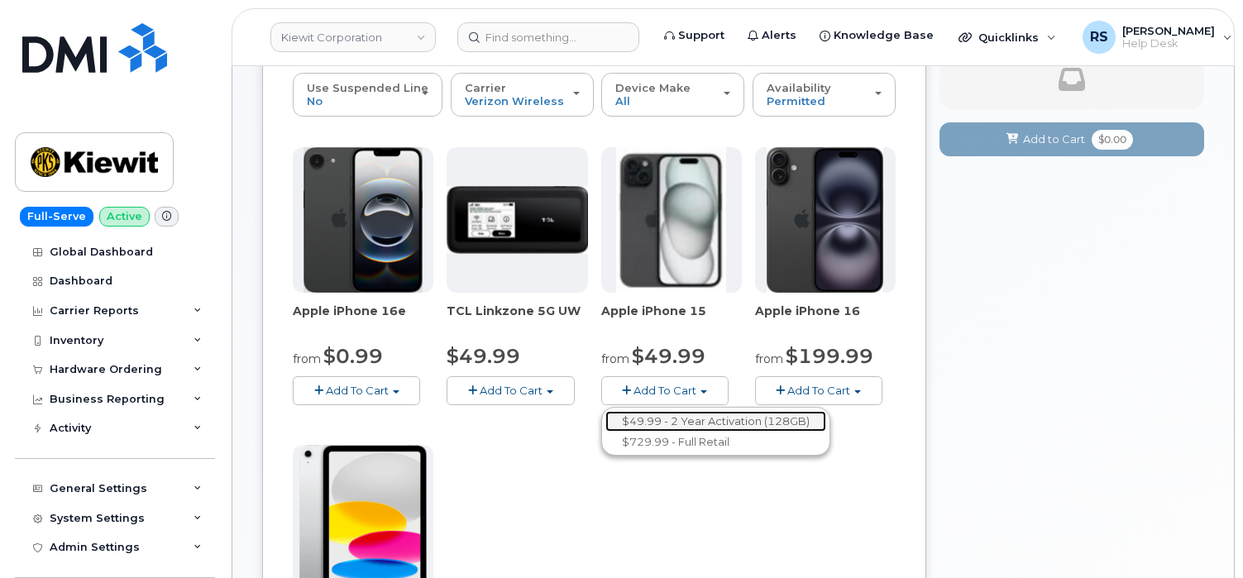
click at [673, 411] on link "$49.99 - 2 Year Activation (128GB)" at bounding box center [715, 421] width 221 height 21
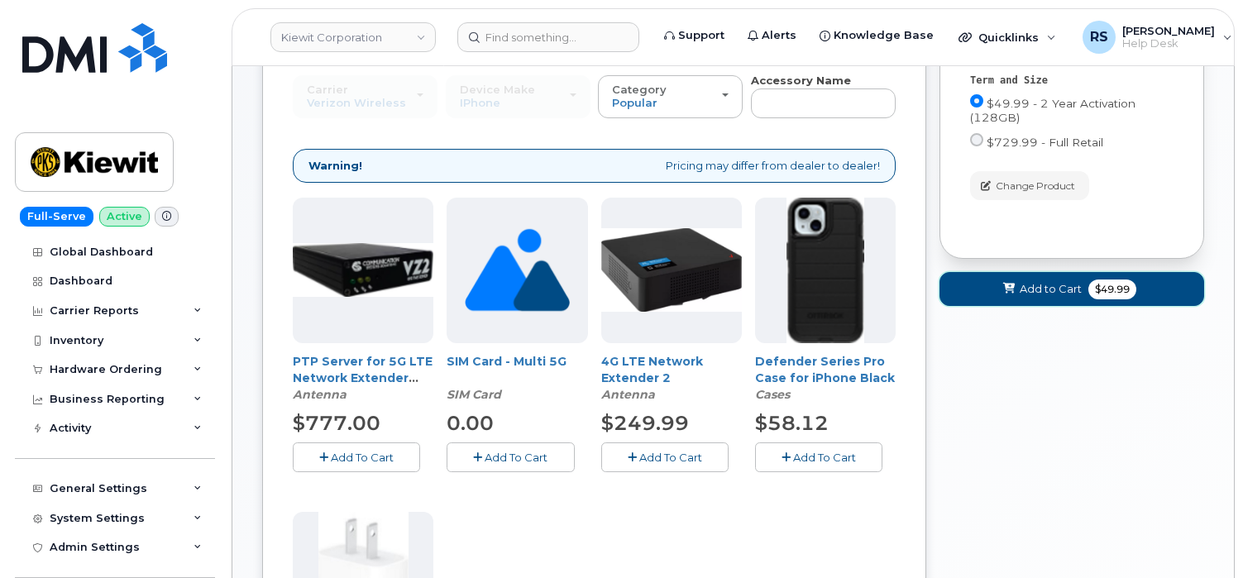
click at [1030, 281] on span "Add to Cart" at bounding box center [1050, 289] width 62 height 16
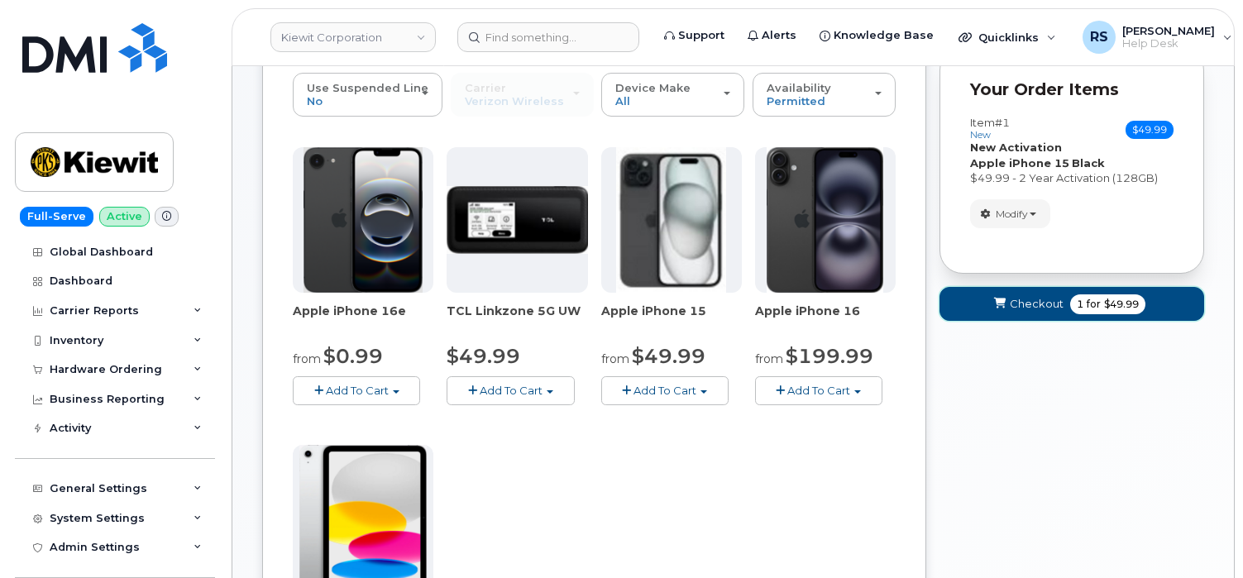
click at [1018, 296] on span "Checkout" at bounding box center [1036, 304] width 54 height 16
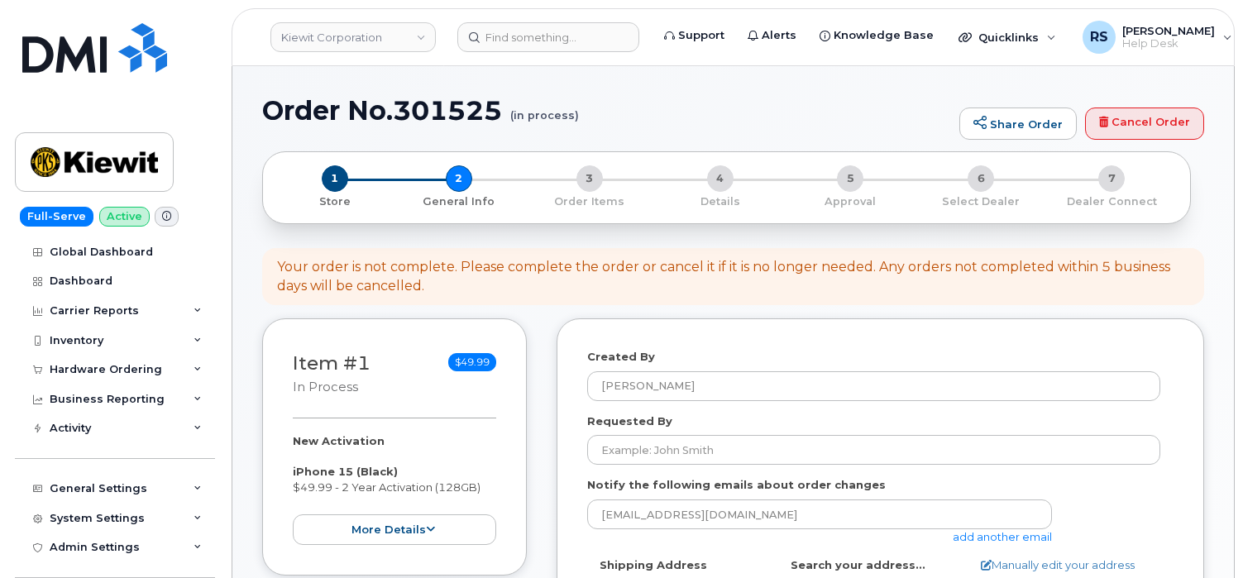
select select
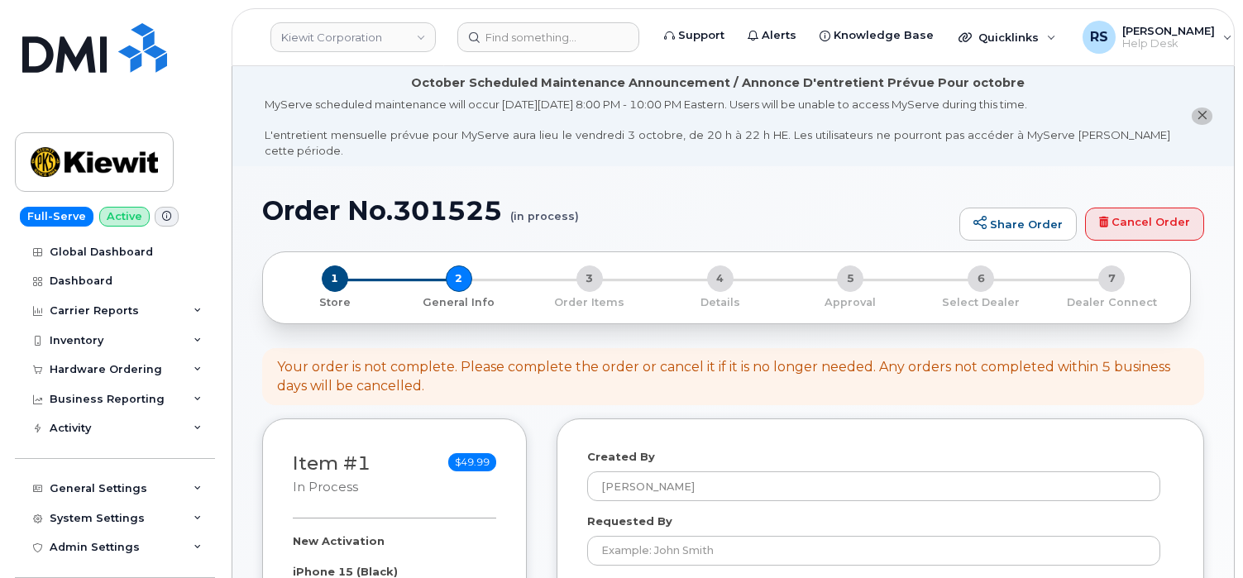
click at [777, 196] on h1 "Order No.301525 (in process)" at bounding box center [606, 210] width 689 height 29
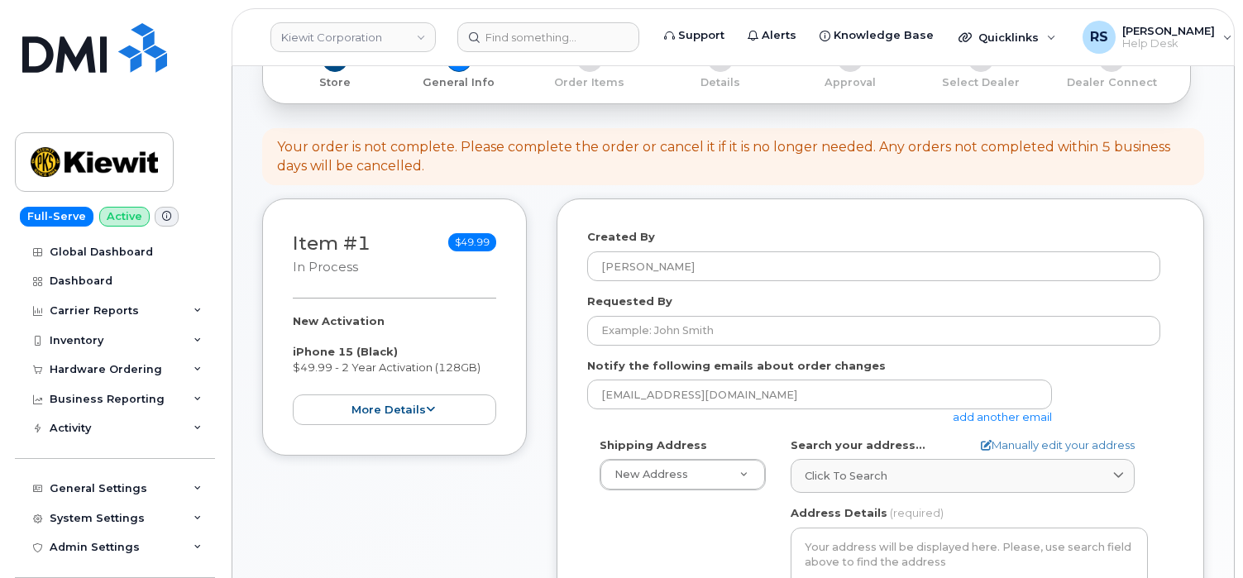
scroll to position [221, 0]
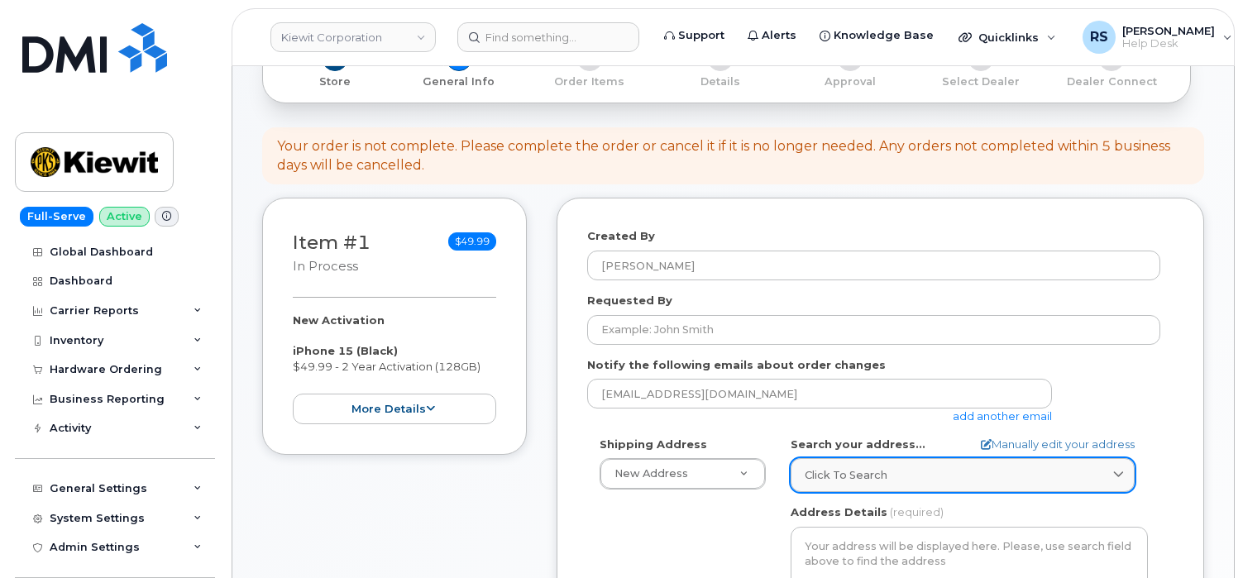
click at [850, 467] on span "Click to search" at bounding box center [845, 475] width 83 height 16
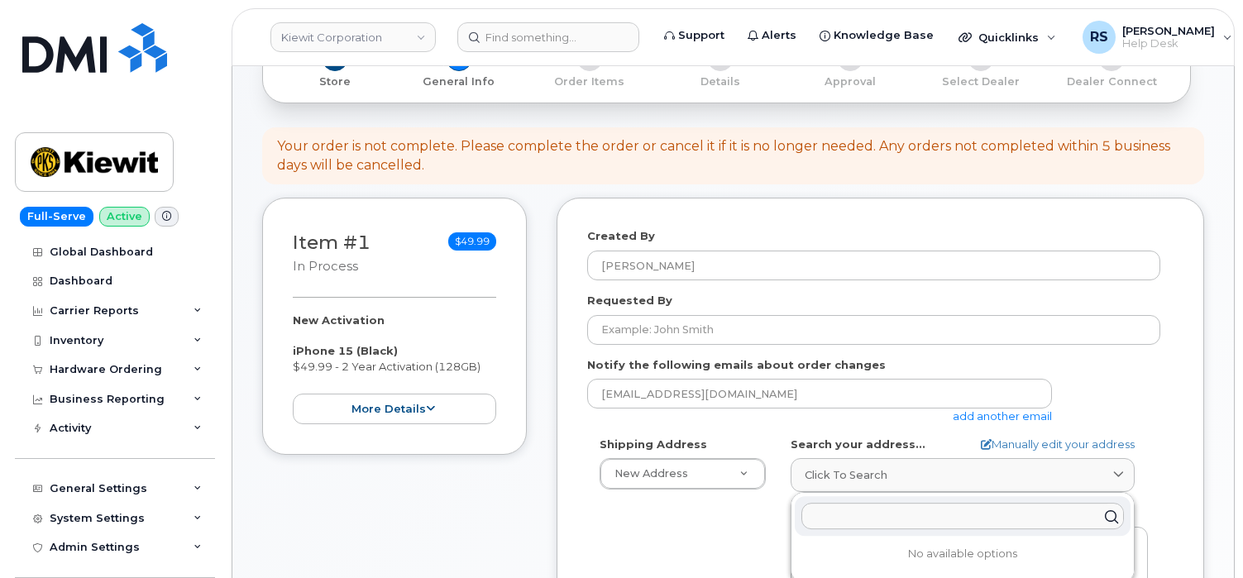
click at [828, 503] on input "text" at bounding box center [962, 516] width 322 height 26
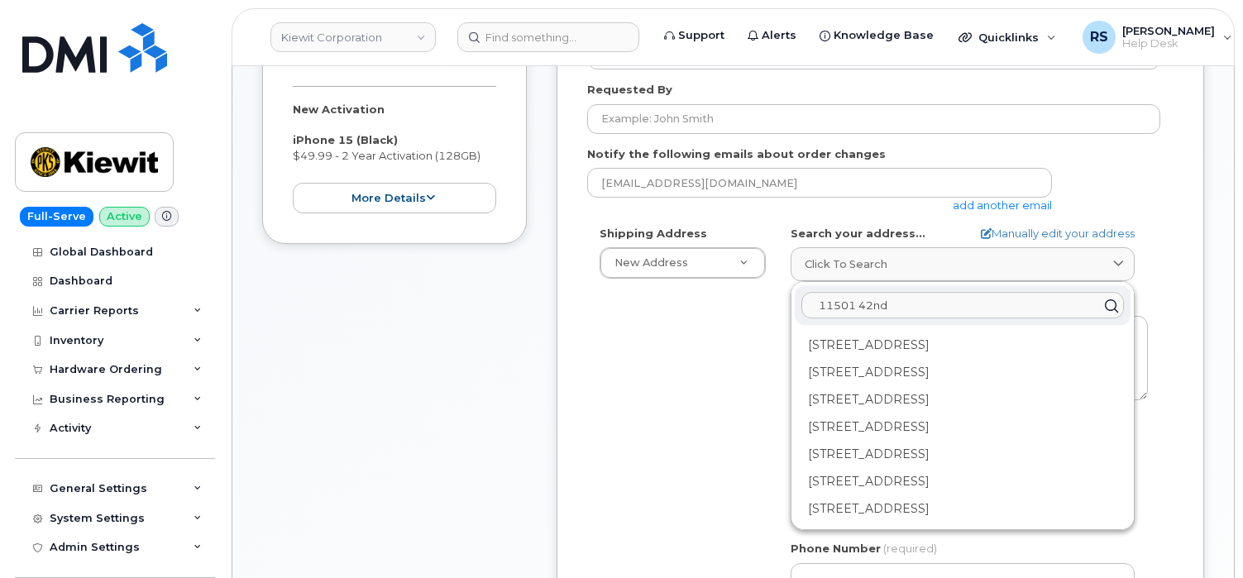
scroll to position [441, 0]
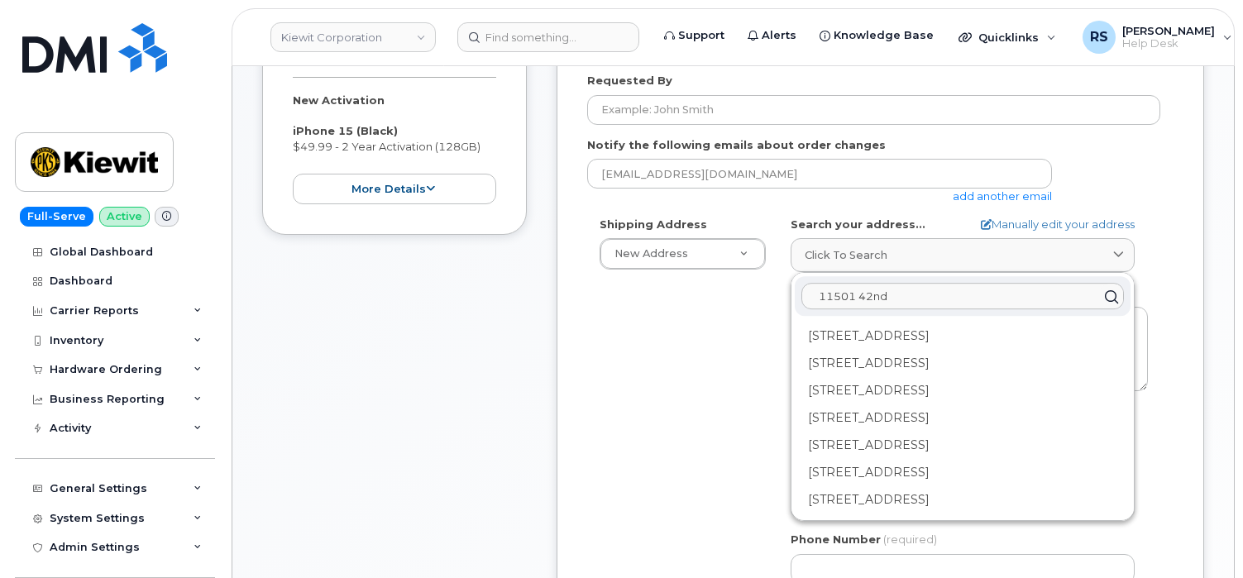
click at [906, 283] on input "11501 42nd" at bounding box center [962, 296] width 322 height 26
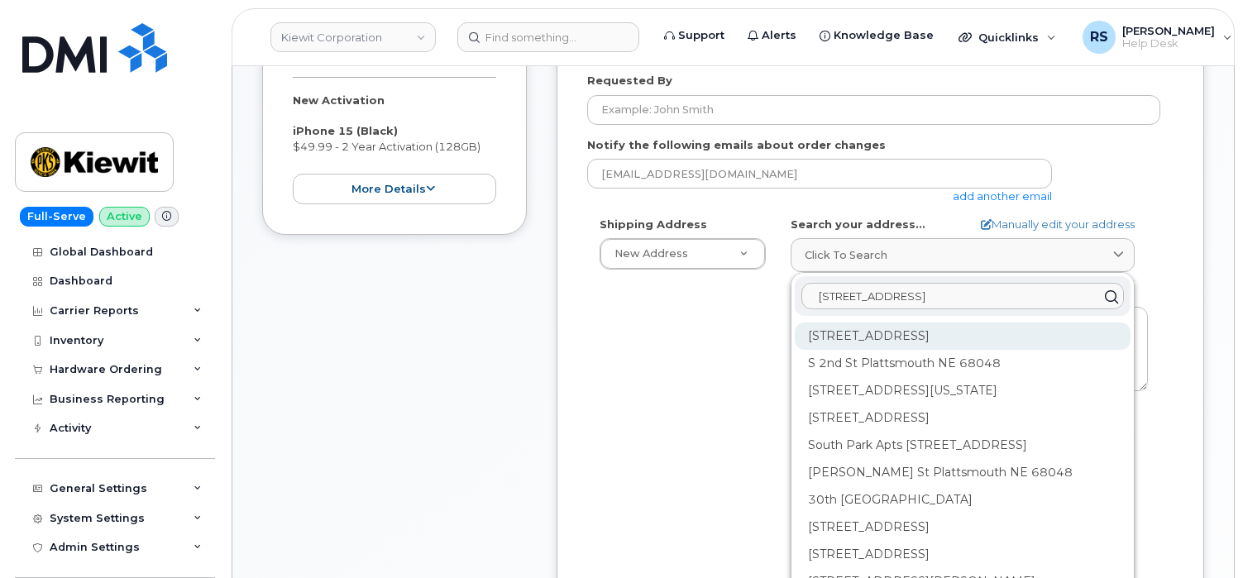
type input "[STREET_ADDRESS]"
click at [866, 322] on div "[STREET_ADDRESS]" at bounding box center [962, 335] width 336 height 27
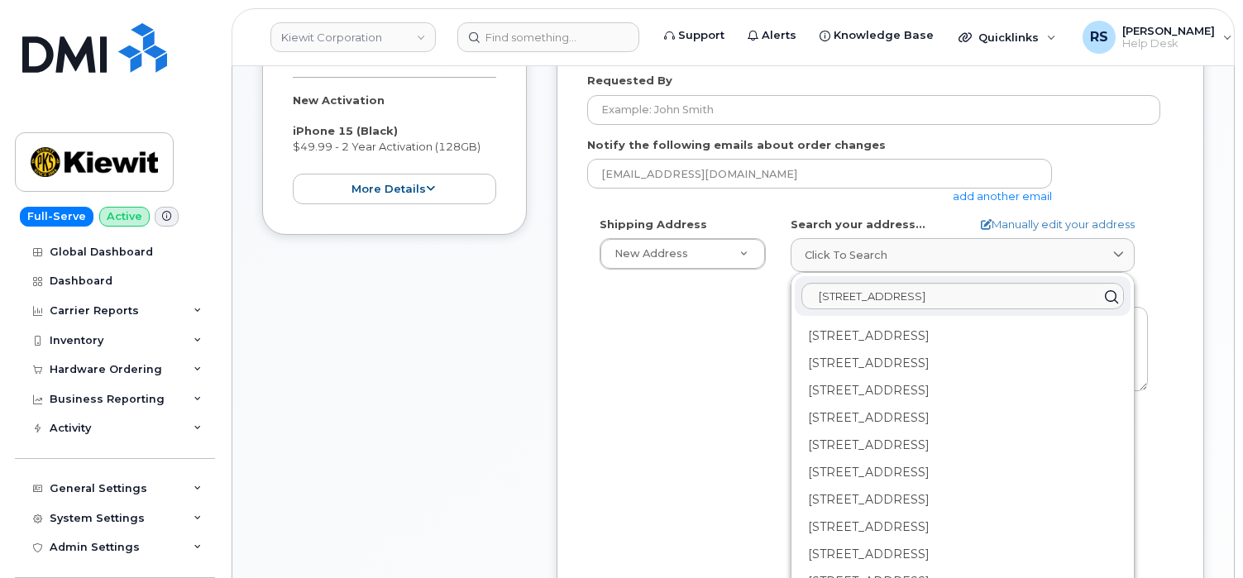
click at [640, 438] on div "Shipping Address New Address New Address AB Search your address... Manually edi…" at bounding box center [873, 406] width 573 height 379
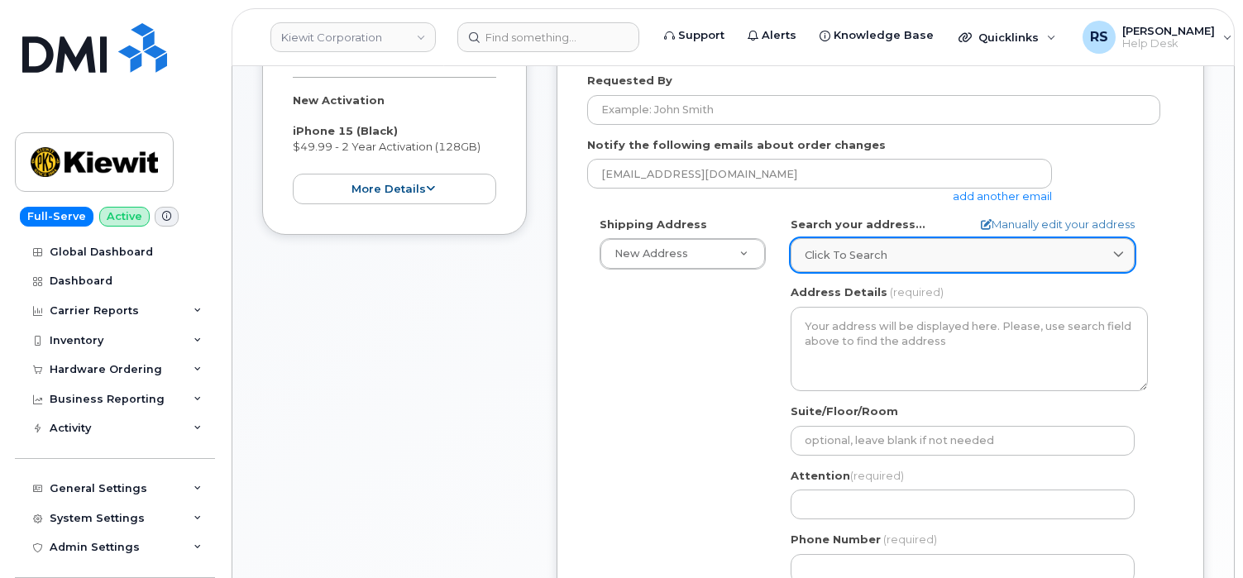
click at [836, 247] on span "Click to search" at bounding box center [845, 255] width 83 height 16
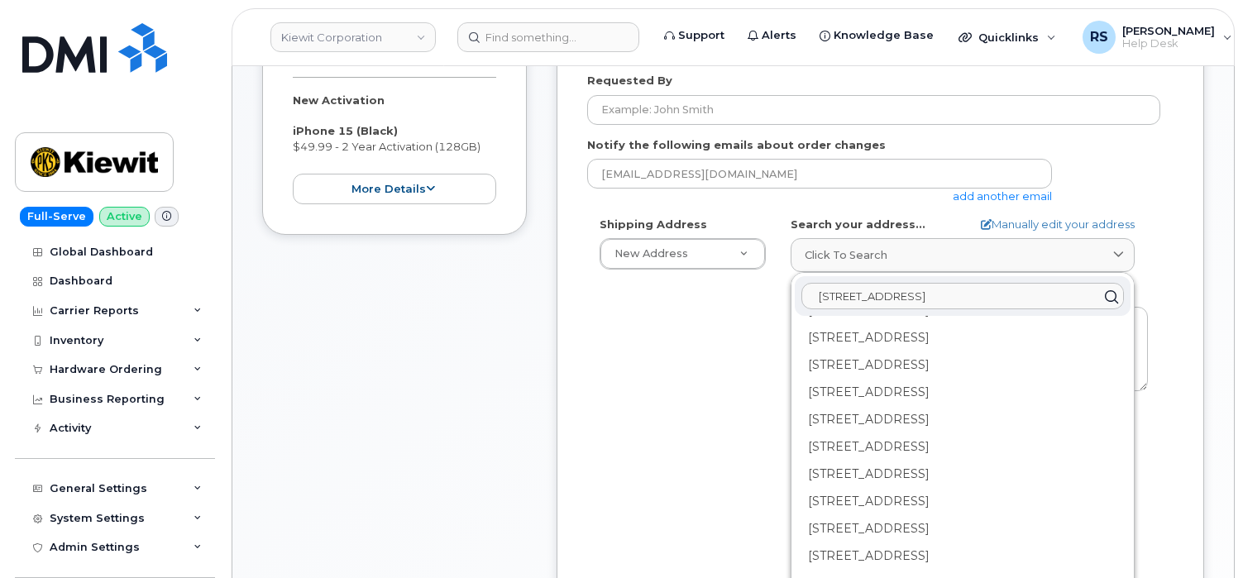
scroll to position [496, 0]
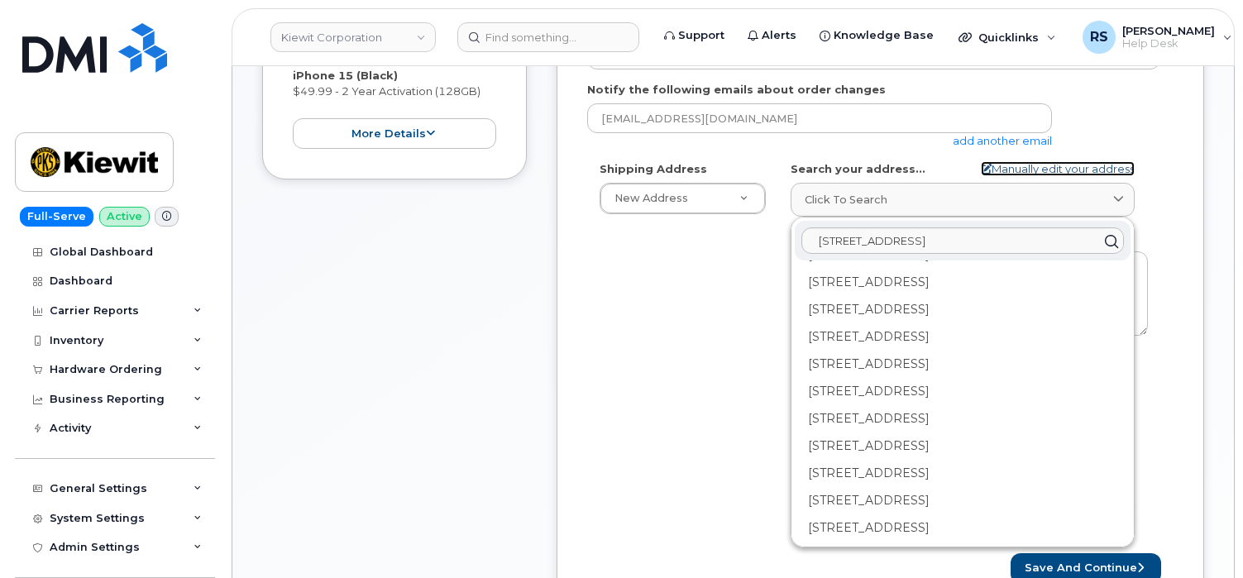
click at [980, 164] on icon at bounding box center [985, 169] width 11 height 11
select select
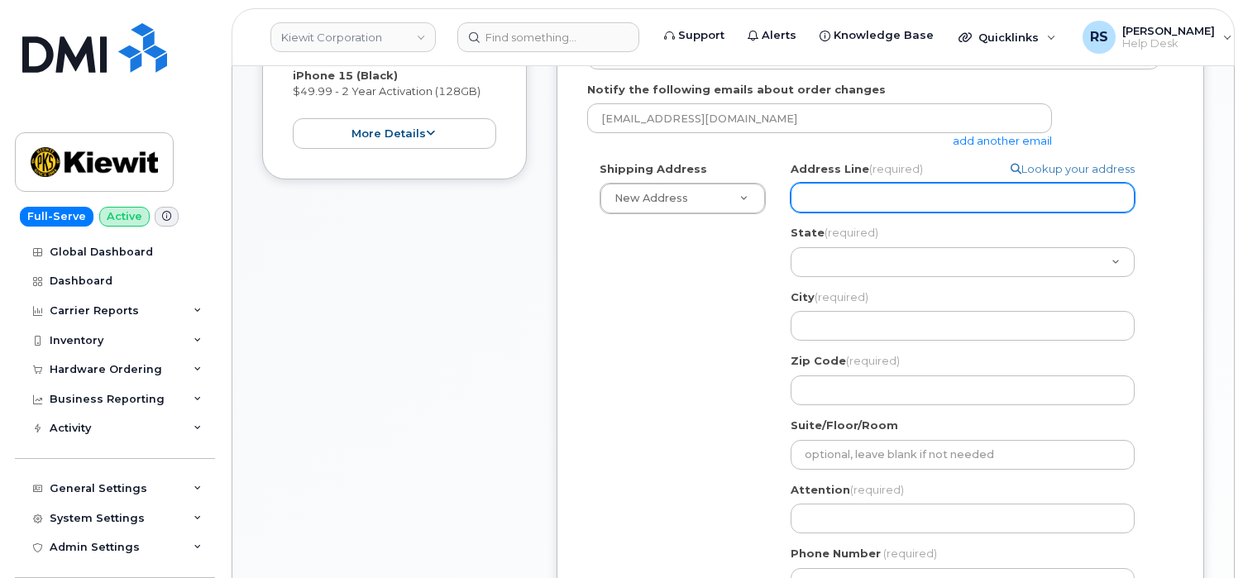
click at [825, 184] on input "Address Line (required)" at bounding box center [962, 198] width 344 height 30
paste input "11501 42nd St, Plattsmouth, NE 68048"
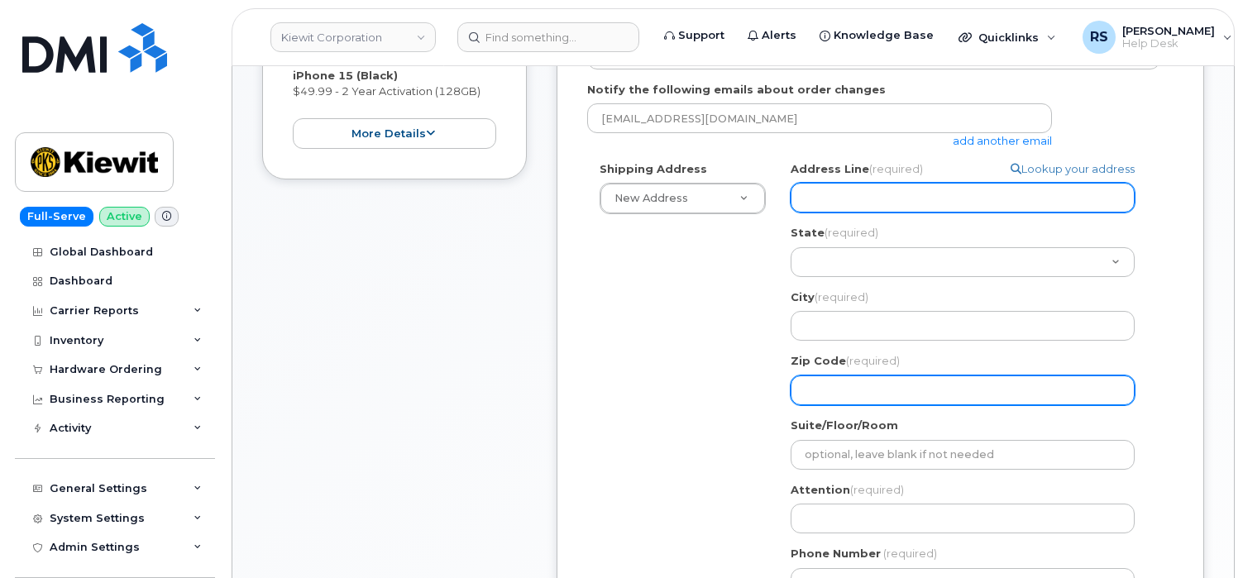
select select
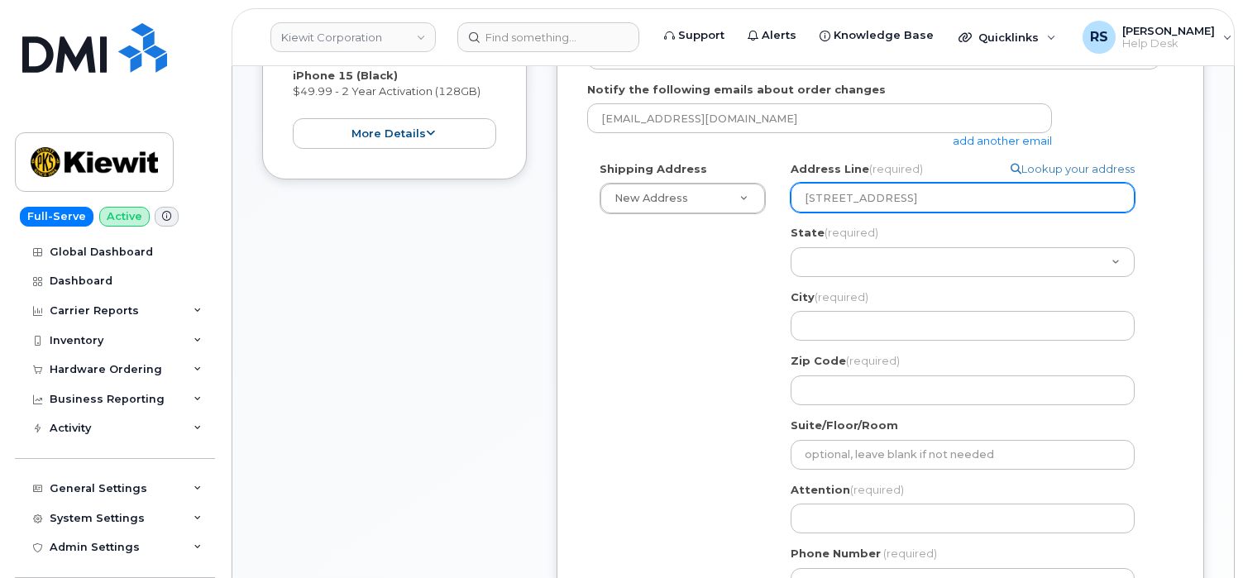
click at [928, 183] on input "11501 42nd St, Plattsmouth, NE 68048" at bounding box center [962, 198] width 344 height 30
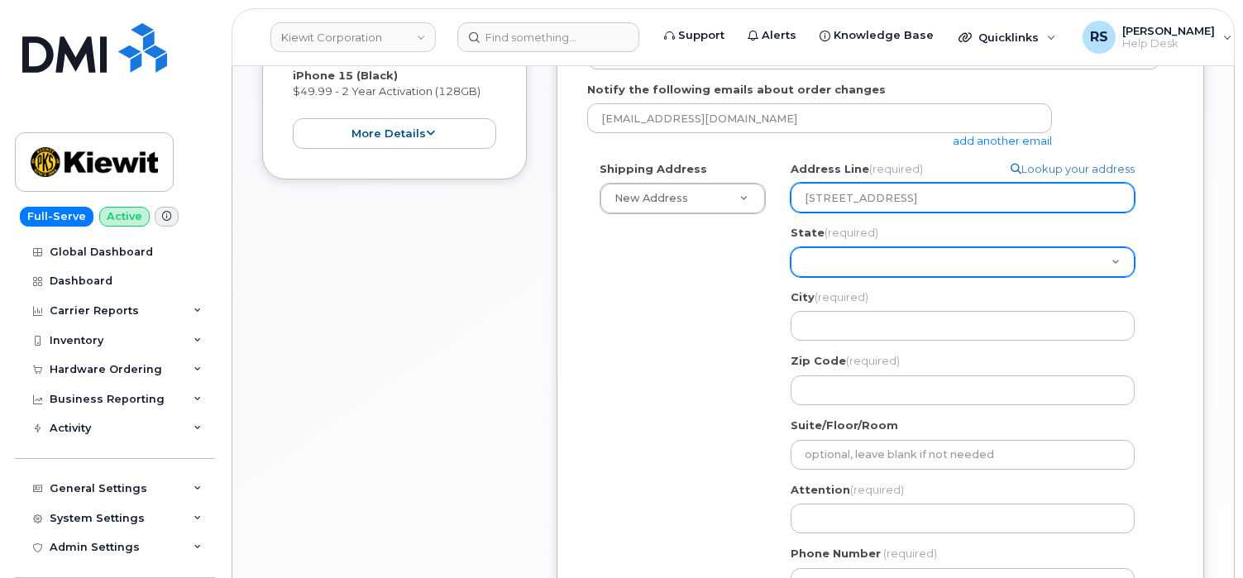
type input "11501 42nd St, Plattsmouth, NE 68048"
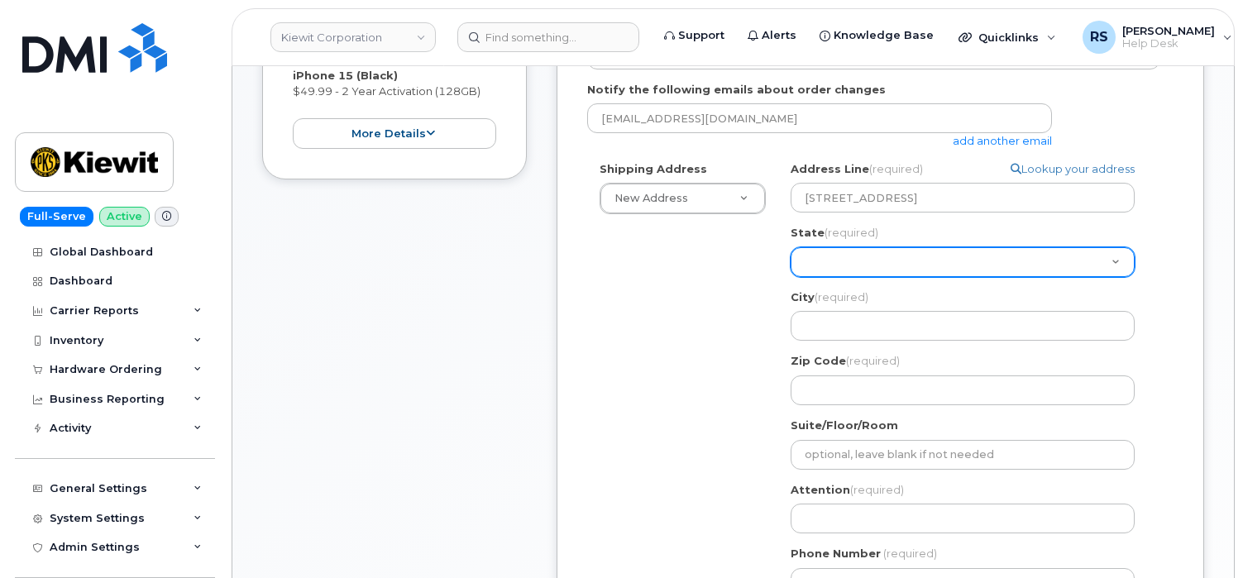
click at [816, 247] on select "Alabama Alaska American Samoa Arizona Arkansas California Colorado Connecticut …" at bounding box center [962, 262] width 344 height 30
select select "NE"
click at [790, 247] on select "Alabama Alaska American Samoa Arizona Arkansas California Colorado Connecticut …" at bounding box center [962, 262] width 344 height 30
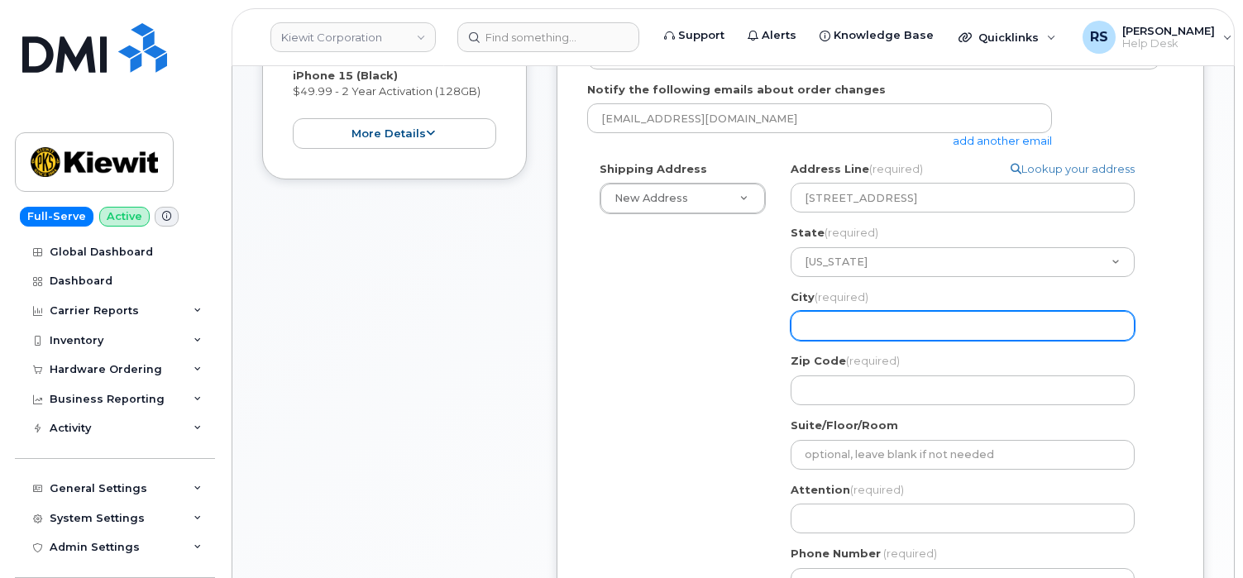
click at [835, 313] on input "City (required)" at bounding box center [962, 326] width 344 height 30
paste input "Plattsmouth"
select select
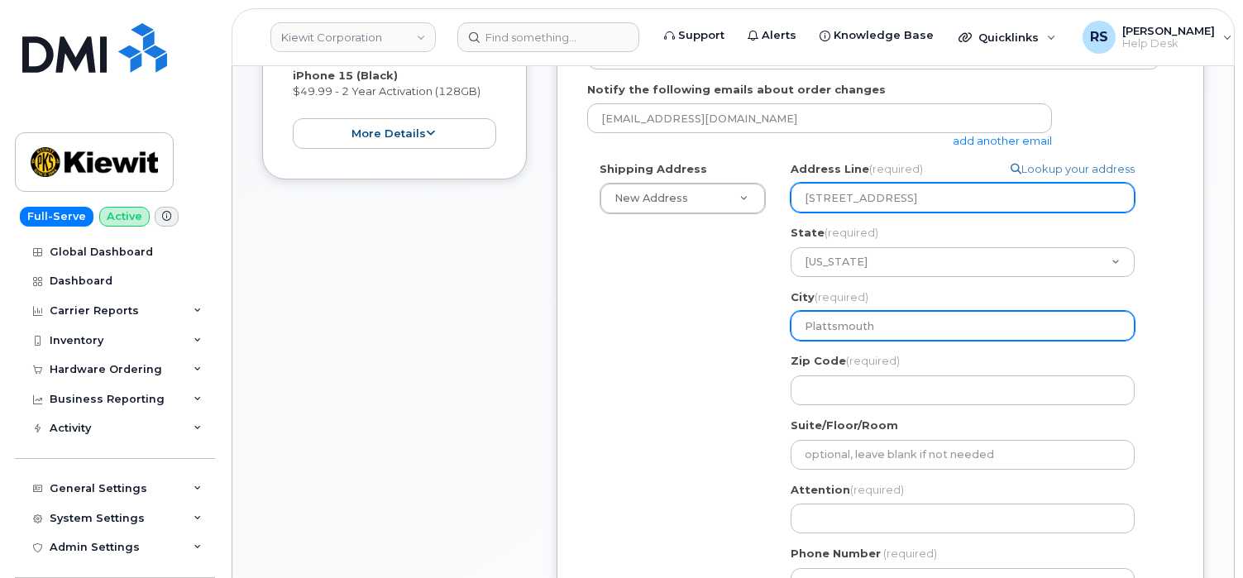
type input "Plattsmouth"
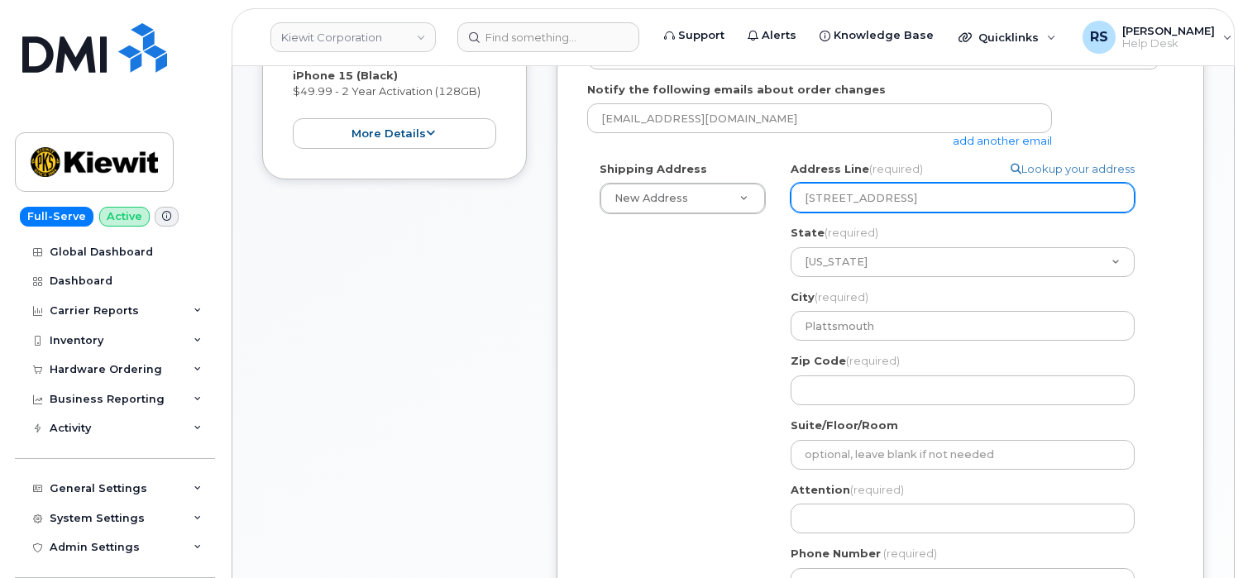
click at [1005, 185] on input "11501 42nd St, Plattsmouth, NE 68048" at bounding box center [962, 198] width 344 height 30
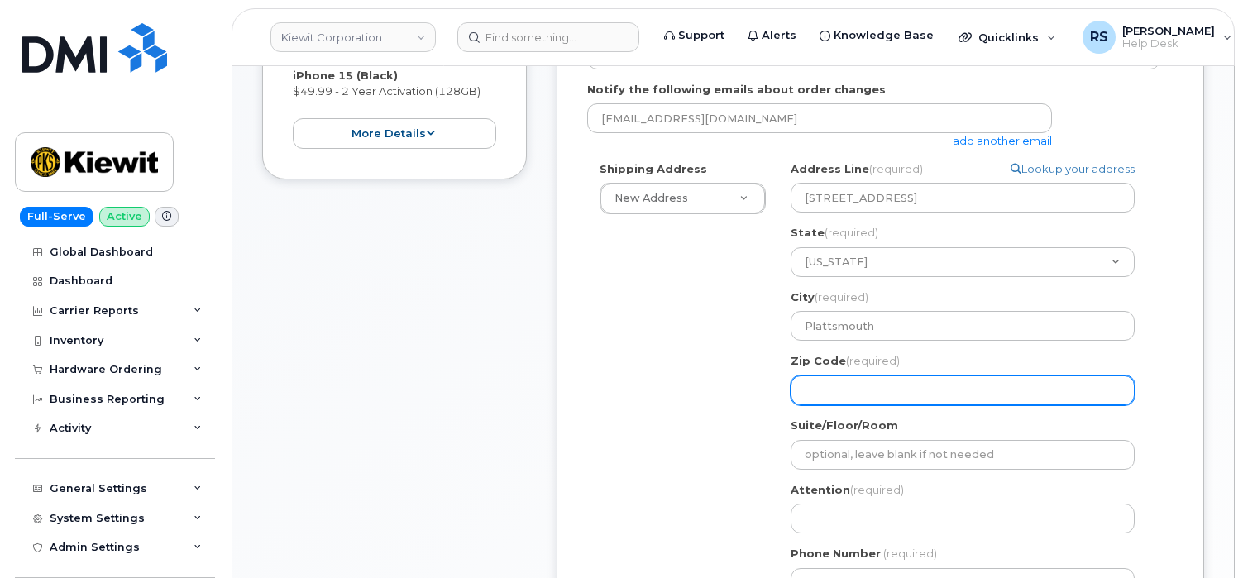
click at [828, 375] on input "Zip Code (required)" at bounding box center [962, 390] width 344 height 30
paste input "68048"
select select
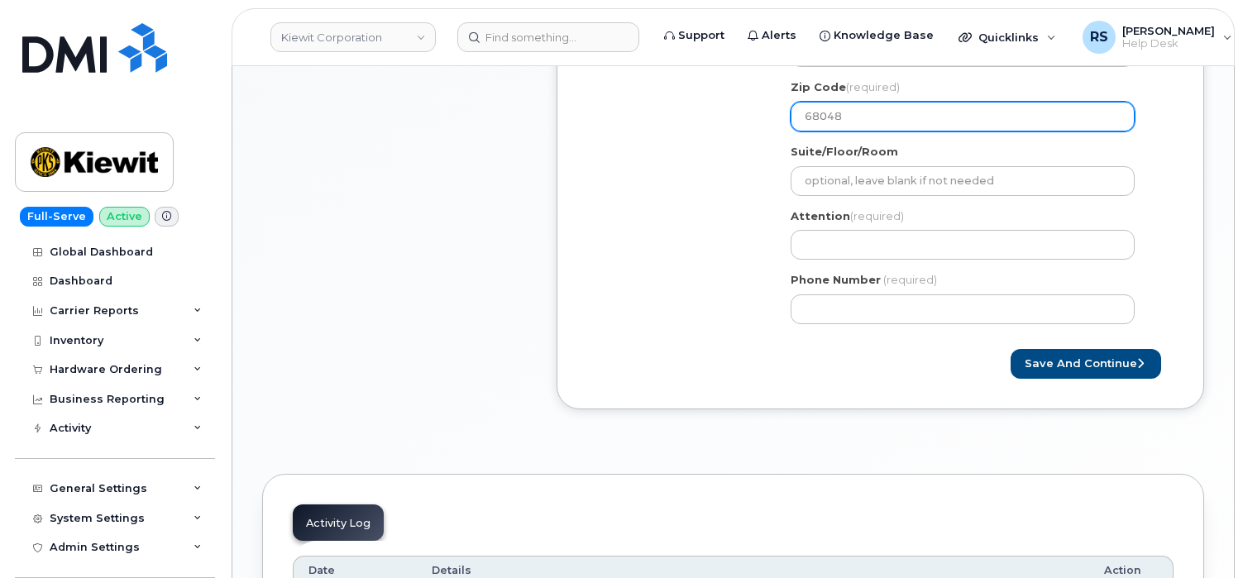
scroll to position [771, 0]
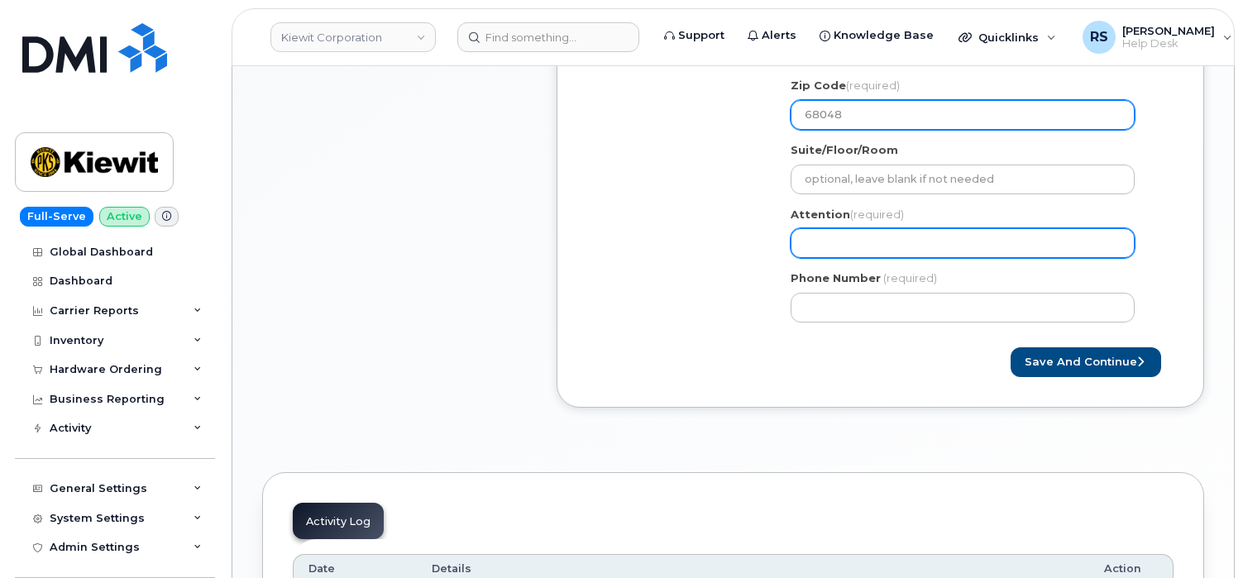
type input "68048"
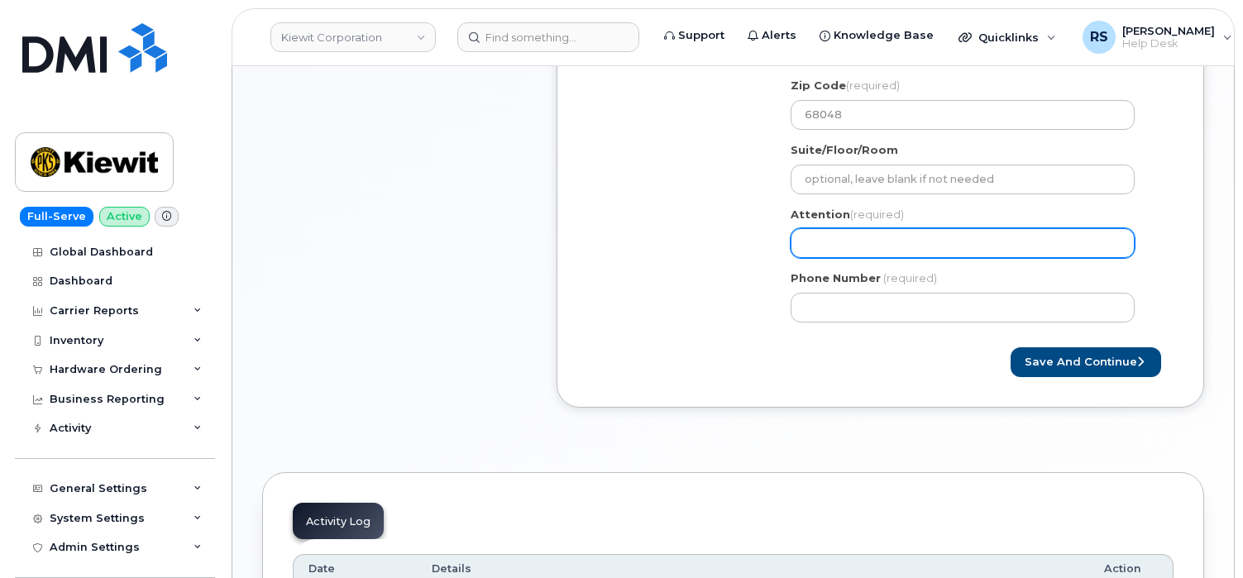
click at [828, 228] on input "Attention (required)" at bounding box center [962, 243] width 344 height 30
select select
type input "r"
select select
type input "ra"
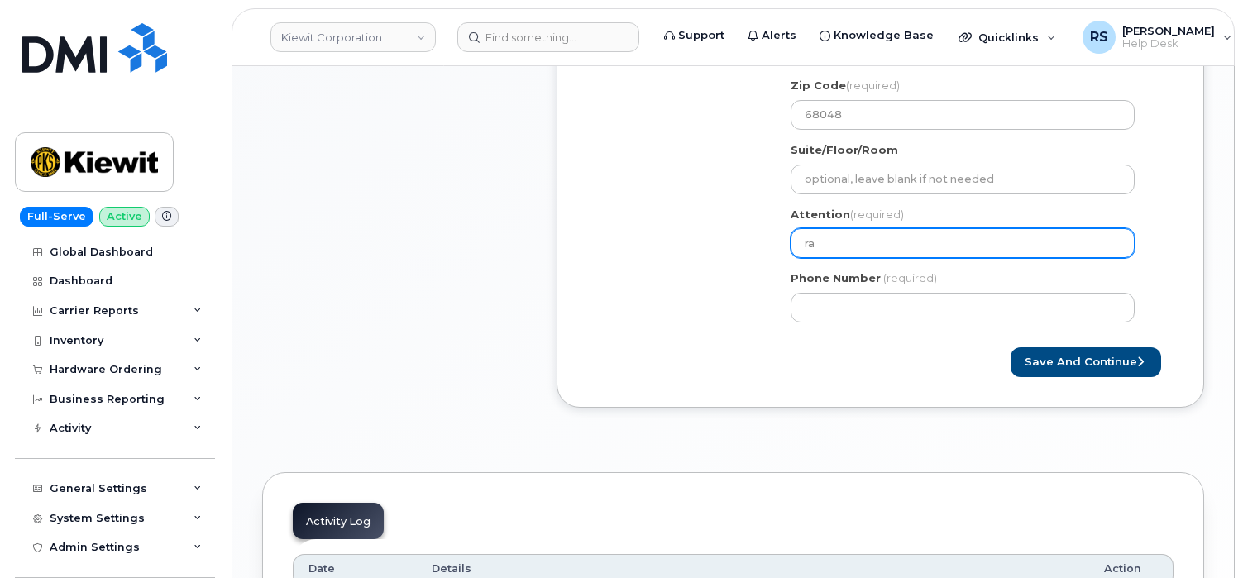
select select
type input "ran"
select select
type input "rand"
select select
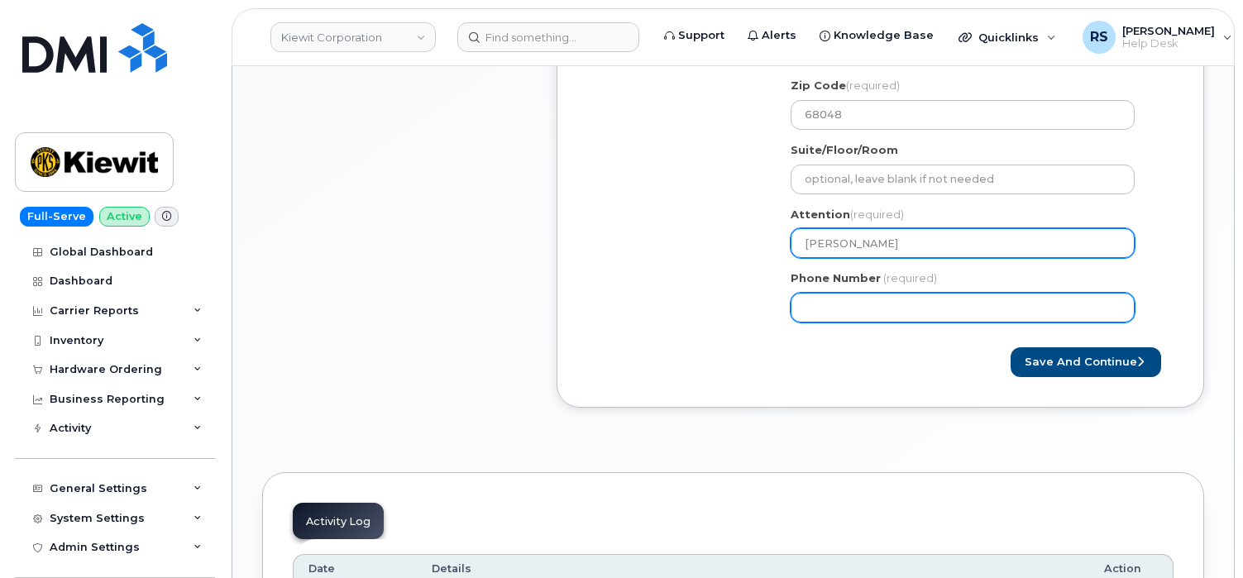
type input "randy"
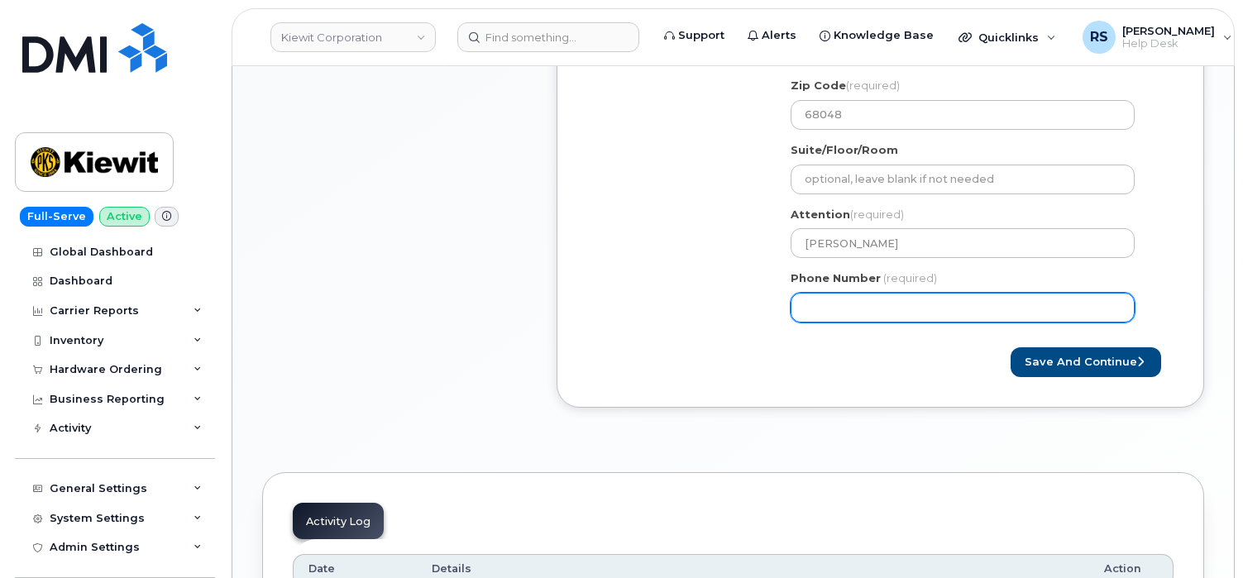
click at [819, 293] on input "Phone Number" at bounding box center [962, 308] width 344 height 30
type input "555555555"
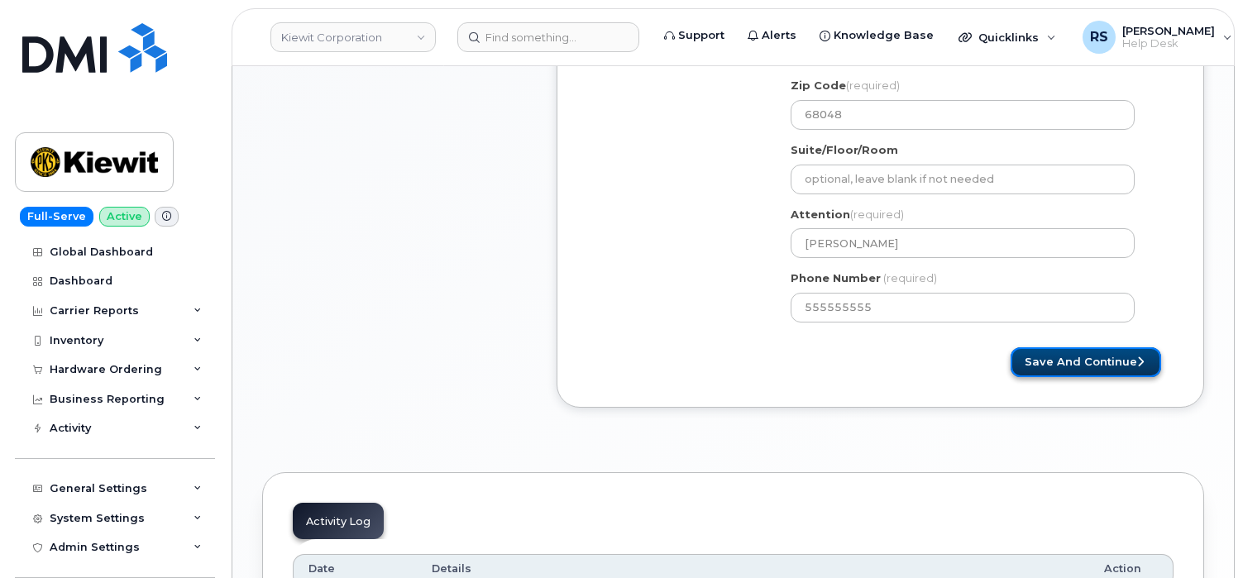
click at [1057, 352] on button "Save and Continue" at bounding box center [1085, 362] width 150 height 31
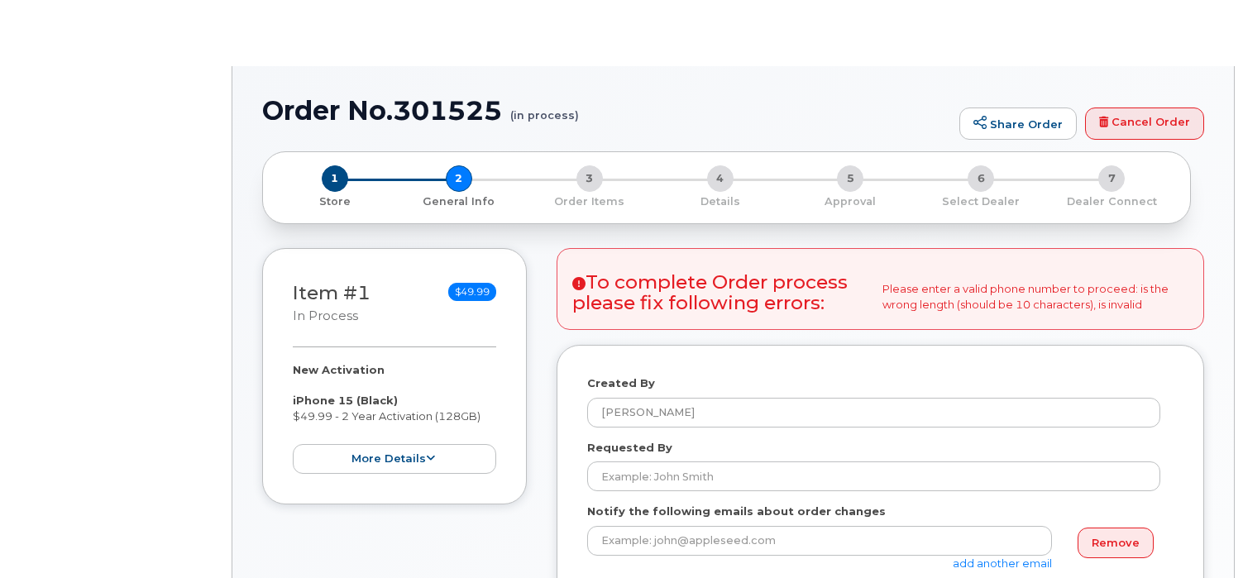
select select
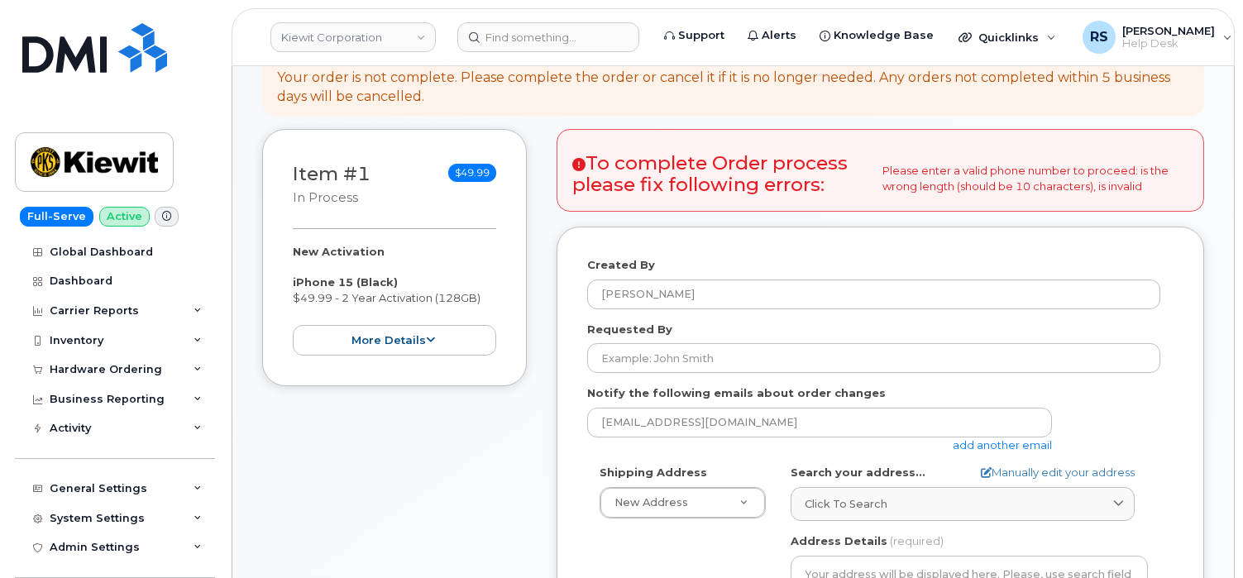
scroll to position [221, 0]
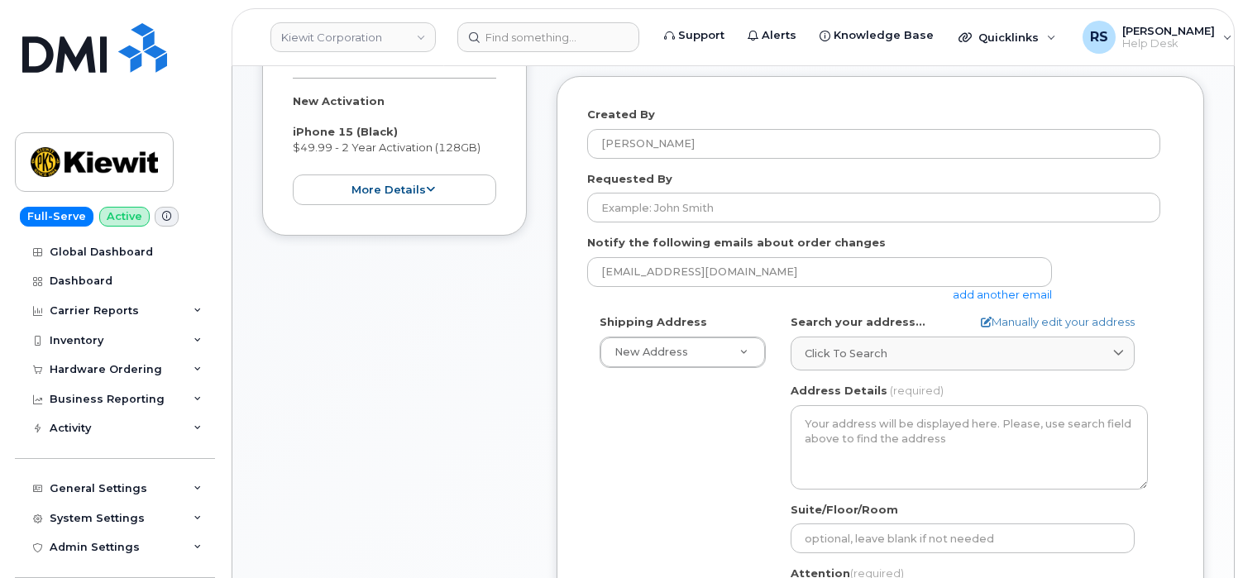
scroll to position [441, 0]
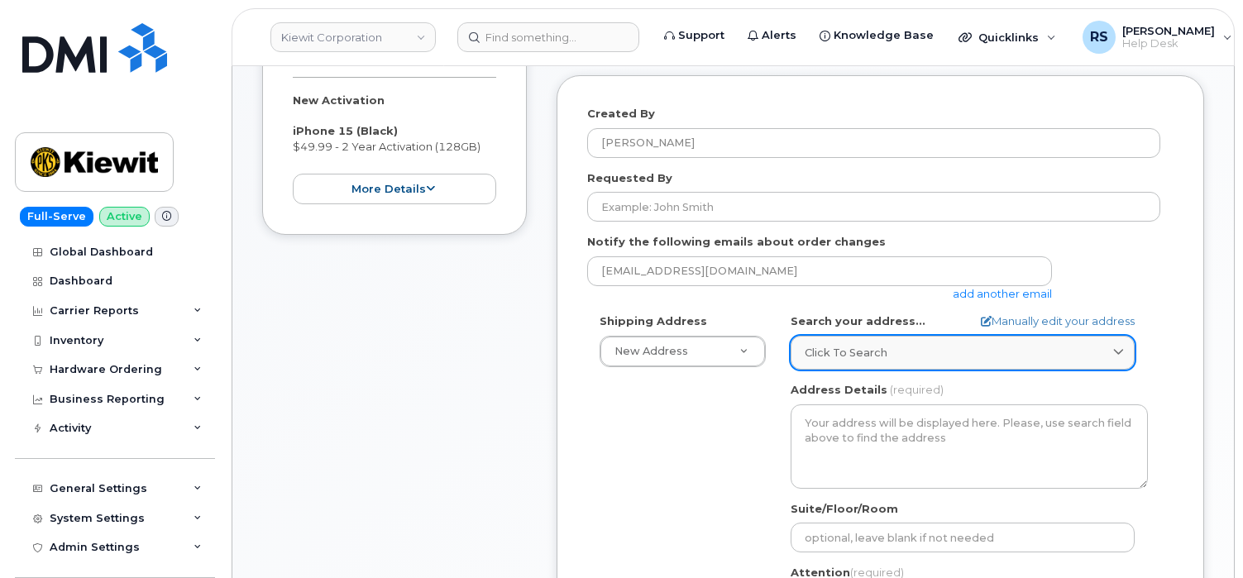
click at [816, 345] on span "Click to search" at bounding box center [845, 353] width 83 height 16
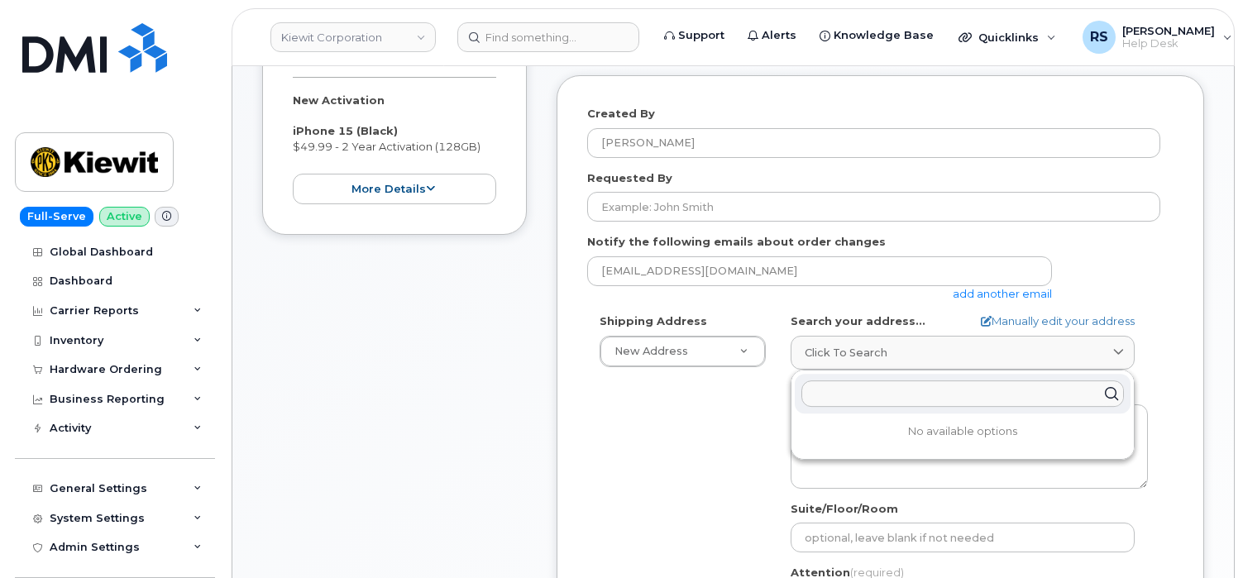
click at [828, 380] on input "text" at bounding box center [962, 393] width 322 height 26
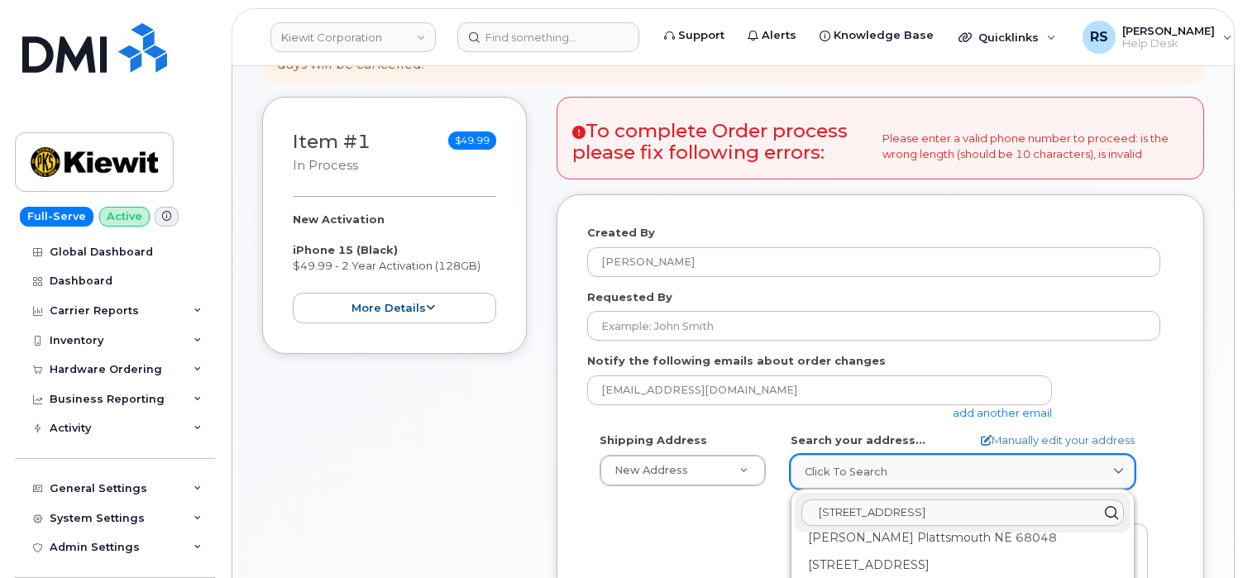
scroll to position [331, 0]
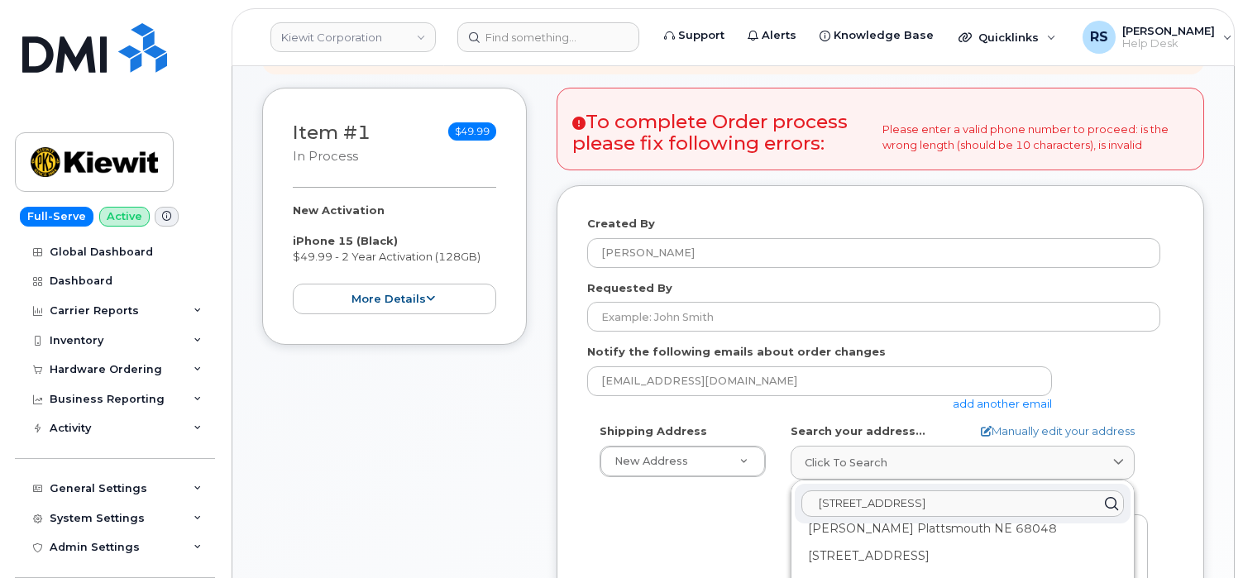
drag, startPoint x: 818, startPoint y: 489, endPoint x: 1038, endPoint y: 497, distance: 220.0
click at [1038, 497] on input "[STREET_ADDRESS]" at bounding box center [962, 503] width 322 height 26
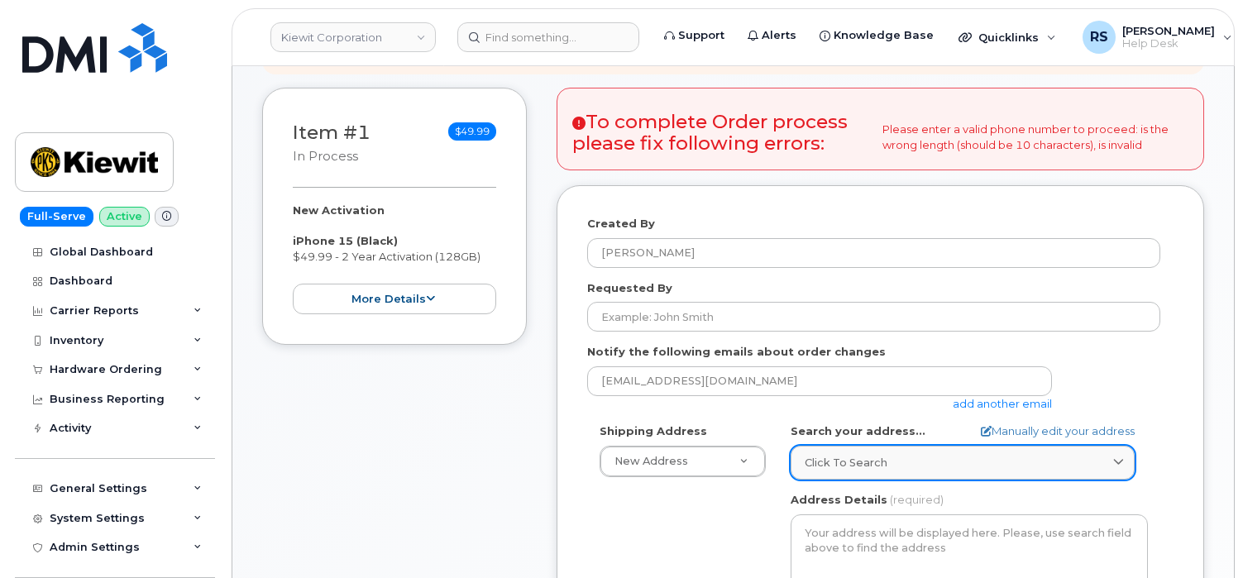
click at [827, 455] on span "Click to search" at bounding box center [845, 463] width 83 height 16
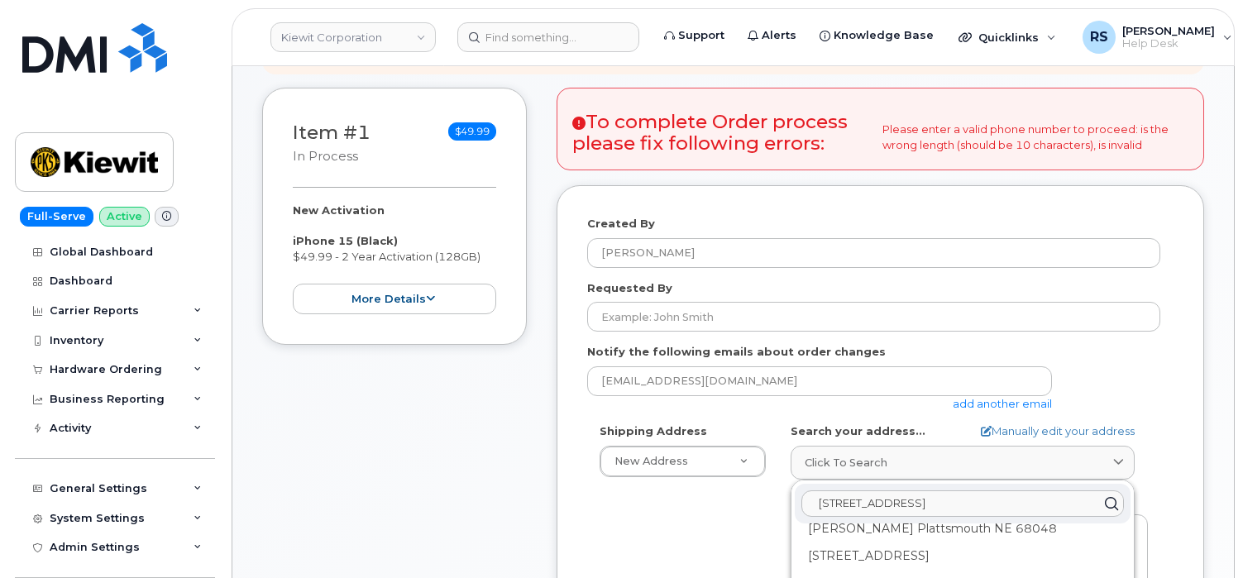
click at [910, 490] on input "11501 42nd St plattsmouth NE 68048" at bounding box center [962, 503] width 322 height 26
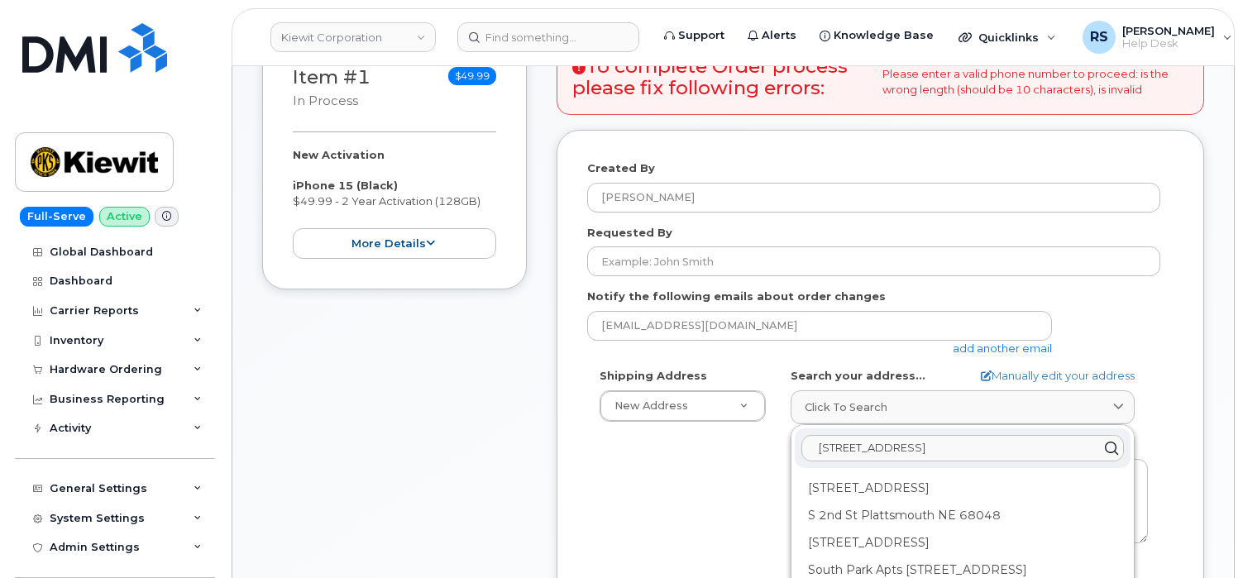
scroll to position [441, 0]
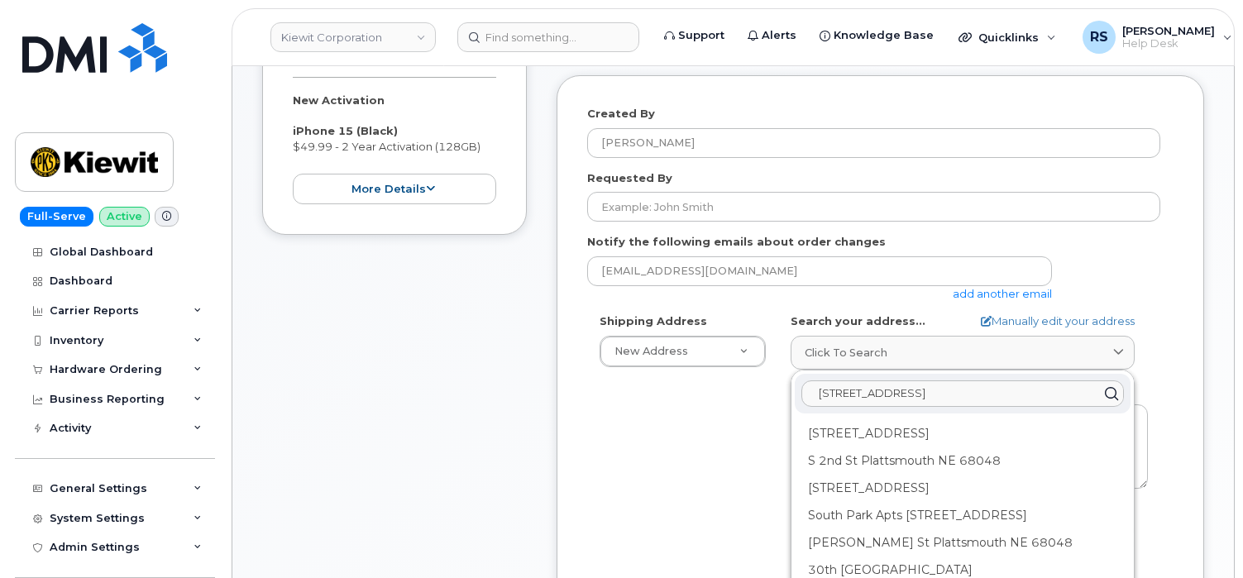
drag, startPoint x: 819, startPoint y: 376, endPoint x: 1064, endPoint y: 379, distance: 244.7
click at [1064, 380] on input "11501 42nd St Plattsmouth NE 68048" at bounding box center [962, 393] width 322 height 26
type input "11501 42nd St Plattsmouth NE 68048"
click at [338, 402] on div "Item #1 in process $49.99 New Activation iPhone 15 (Black) $49.99 - 2 Year Acti…" at bounding box center [394, 384] width 265 height 813
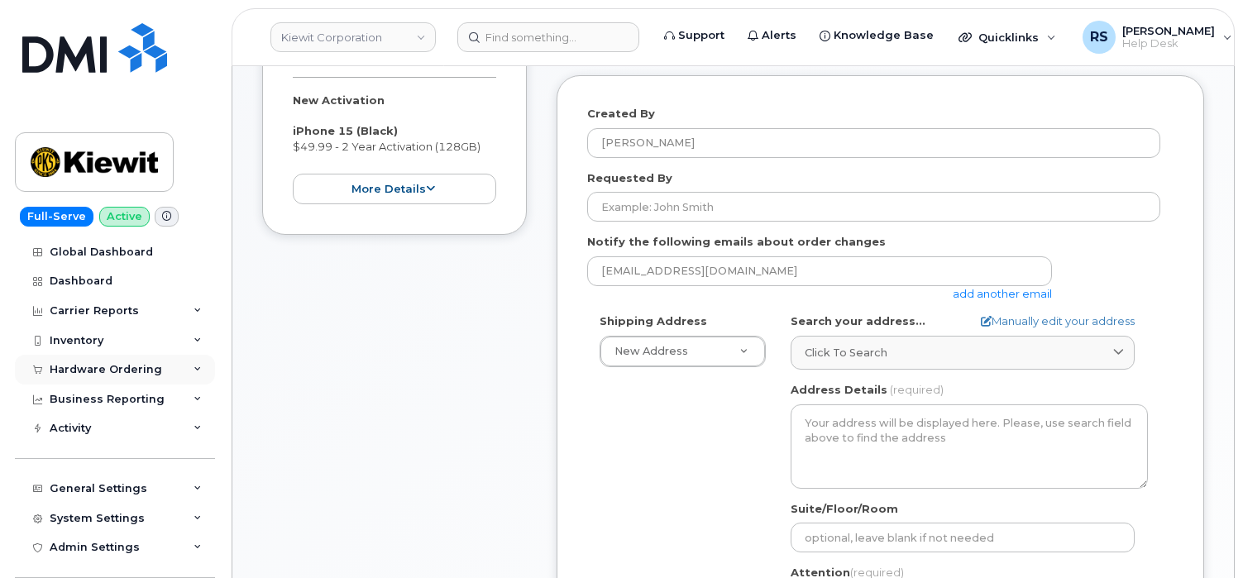
click at [123, 365] on div "Hardware Ordering" at bounding box center [106, 369] width 112 height 13
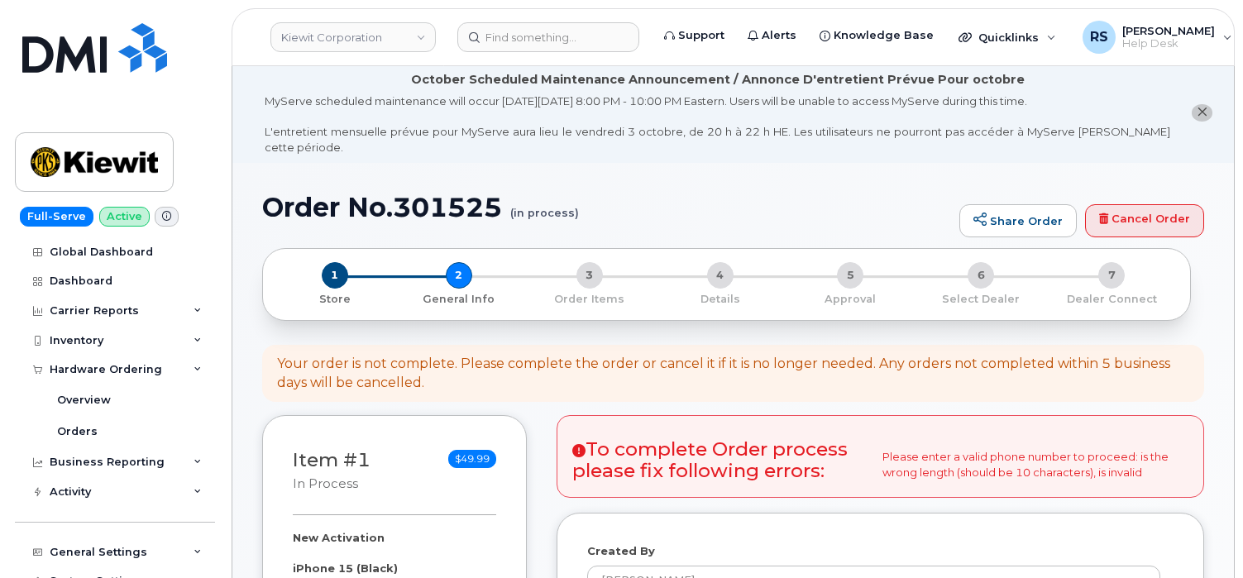
scroll to position [0, 0]
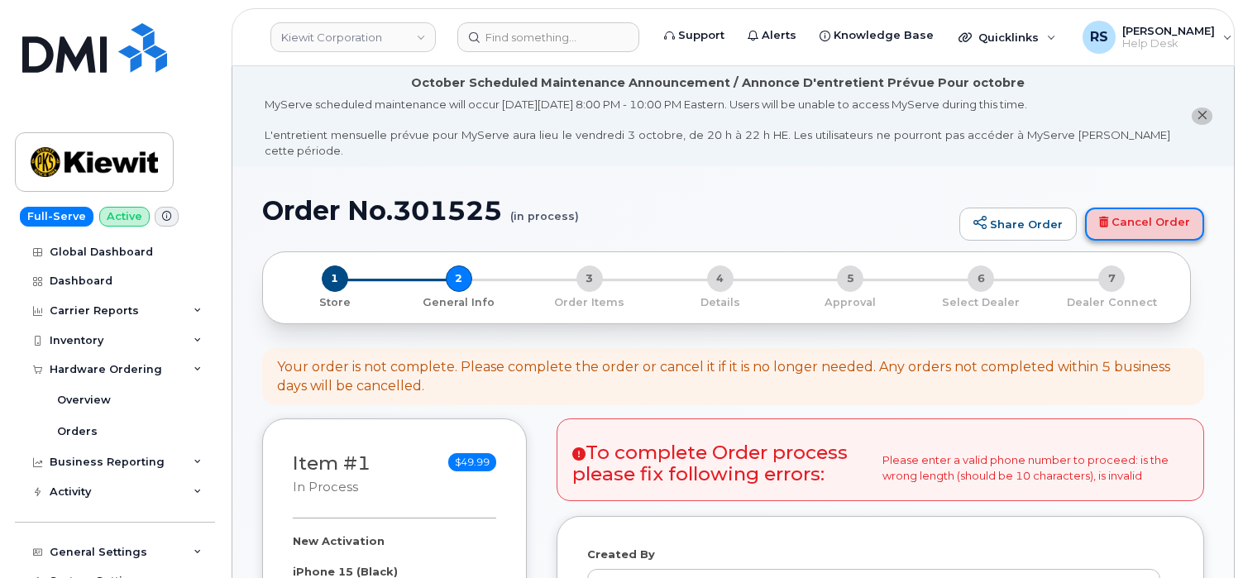
click at [1132, 208] on link "Cancel Order" at bounding box center [1144, 224] width 119 height 33
